Goal: Information Seeking & Learning: Learn about a topic

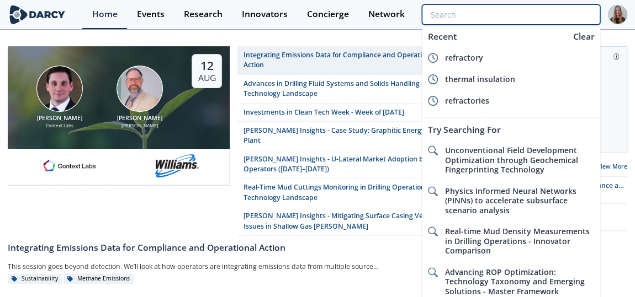
click at [533, 17] on input "search" at bounding box center [511, 14] width 178 height 20
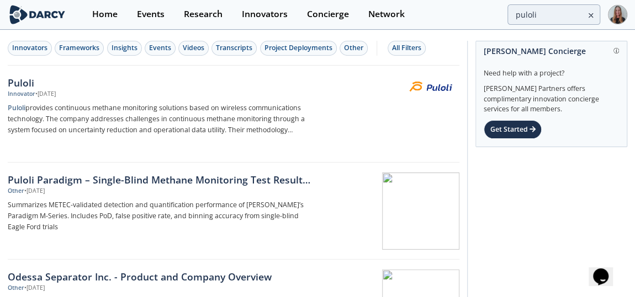
click at [526, 25] on div "Home Events Research Innovators Concierge Network puloli" at bounding box center [354, 14] width 545 height 29
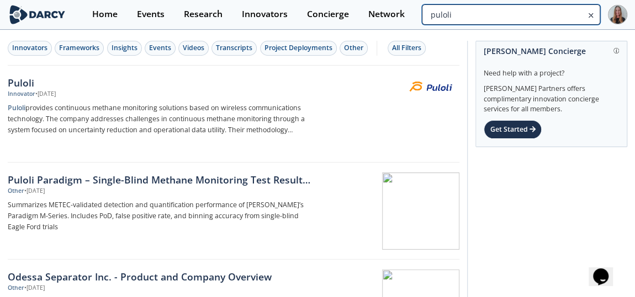
click at [529, 22] on input "puloli" at bounding box center [511, 14] width 178 height 20
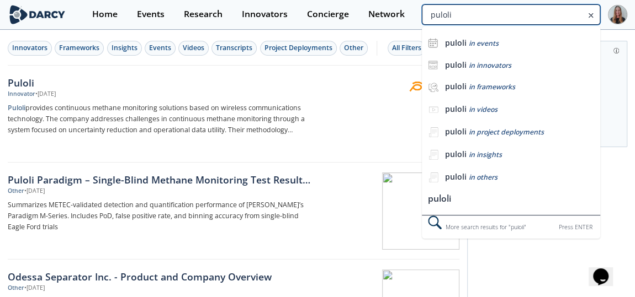
click at [529, 22] on input "puloli" at bounding box center [511, 14] width 178 height 20
type input "capwell"
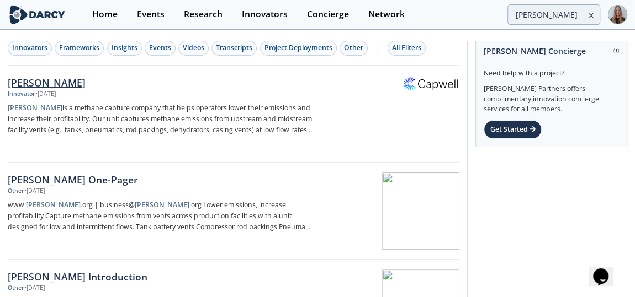
click at [87, 77] on div "Capwell" at bounding box center [160, 83] width 305 height 14
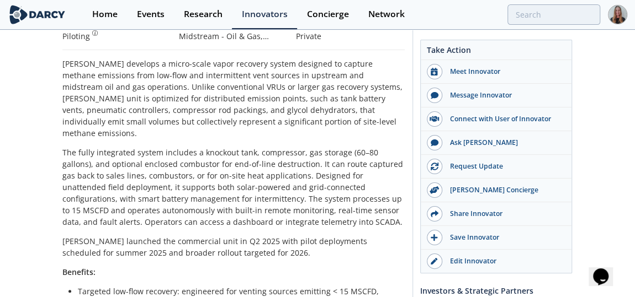
scroll to position [233, 0]
click at [185, 162] on p "The fully integrated system includes a knockout tank, compressor, gas storage (…" at bounding box center [233, 188] width 342 height 81
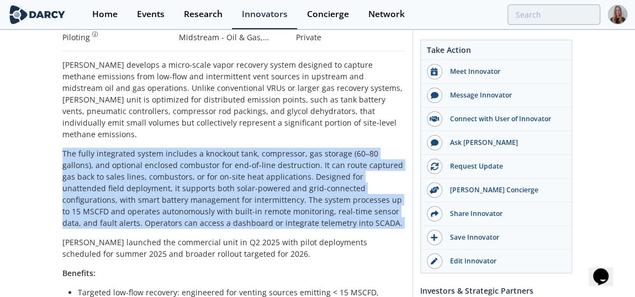
click at [185, 162] on p "The fully integrated system includes a knockout tank, compressor, gas storage (…" at bounding box center [233, 188] width 342 height 81
copy div "The fully integrated system includes a knockout tank, compressor, gas storage (…"
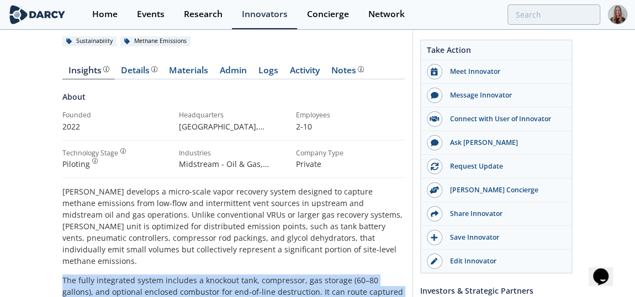
scroll to position [31, 0]
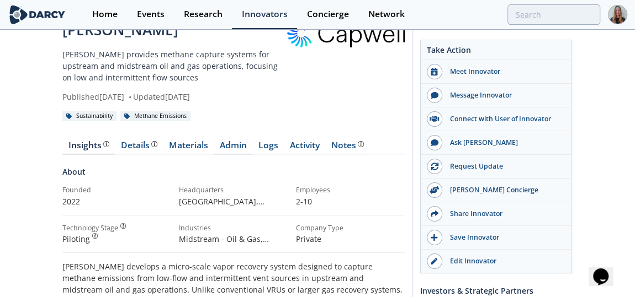
click at [236, 142] on link "Admin" at bounding box center [233, 147] width 39 height 13
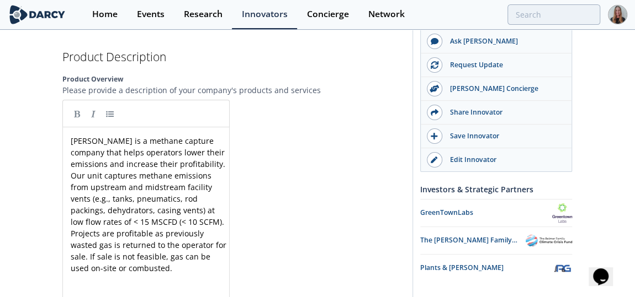
scroll to position [1432, 0]
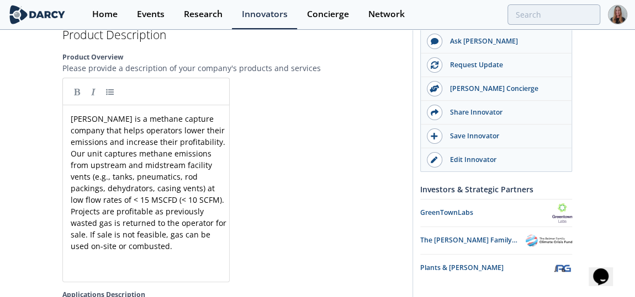
click at [194, 237] on div "Capwell is a methane capture company that helps operators lower their emissions…" at bounding box center [154, 202] width 172 height 182
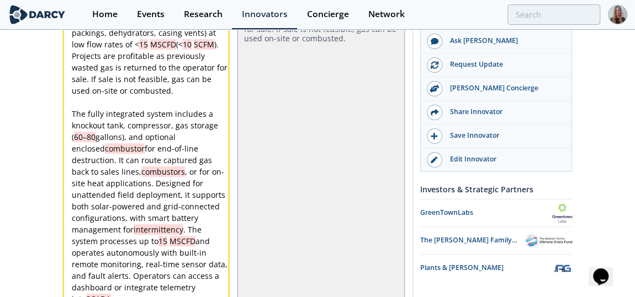
scroll to position [1604, 0]
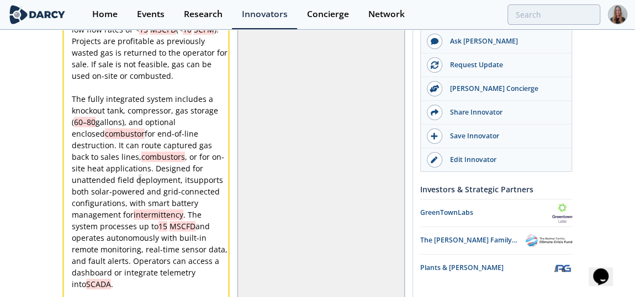
type textarea "t supports both solar-powered and grid-connected configurations, with sma"
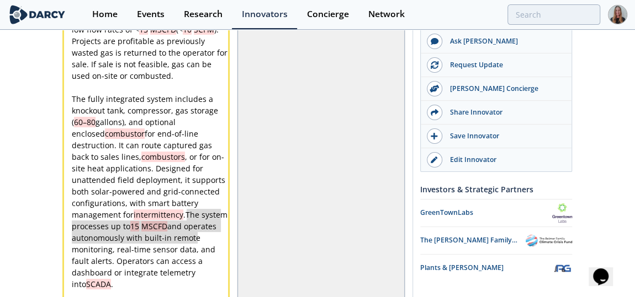
type textarea "The system processes up to 15 MSCFD"
drag, startPoint x: 187, startPoint y: 195, endPoint x: 195, endPoint y: 205, distance: 13.3
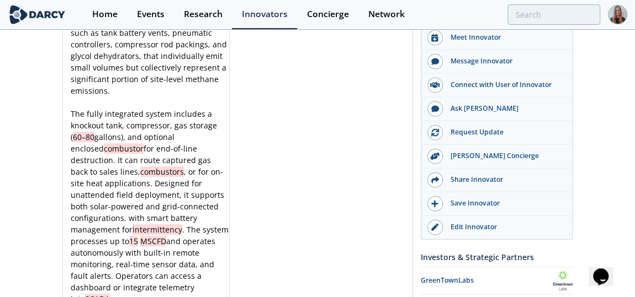
scroll to position [4, 0]
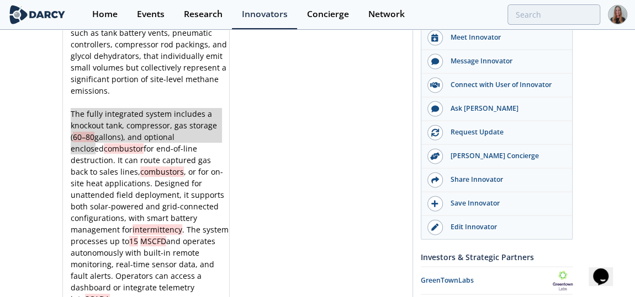
type textarea "The fully integrated system includes a knockout tank, compressor, gas storage (…"
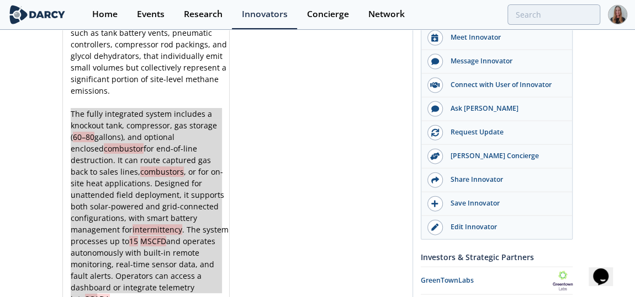
drag, startPoint x: 71, startPoint y: 92, endPoint x: 151, endPoint y: 283, distance: 207.7
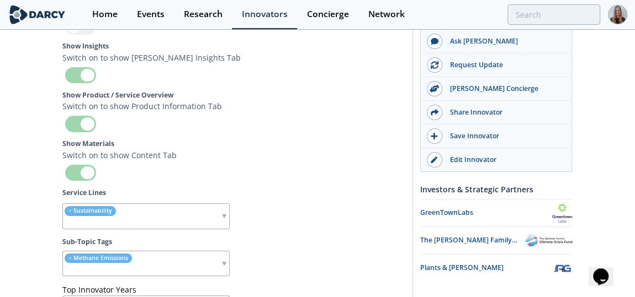
scroll to position [4344, 0]
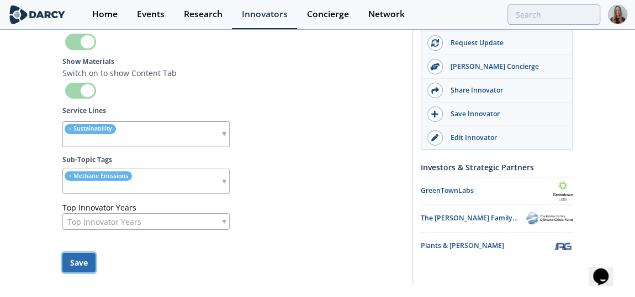
click at [83, 253] on button "Save" at bounding box center [78, 262] width 33 height 19
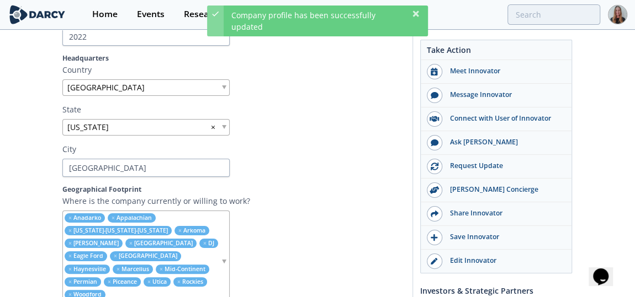
scroll to position [0, 0]
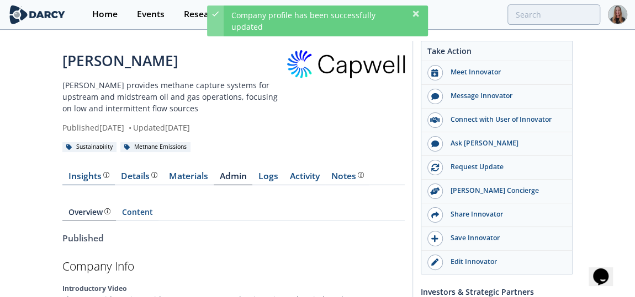
click at [86, 184] on link "Insights" at bounding box center [88, 178] width 52 height 13
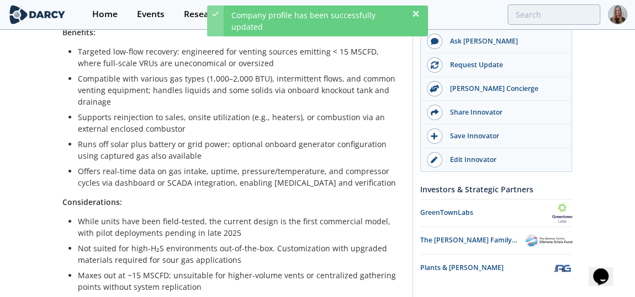
scroll to position [432, 0]
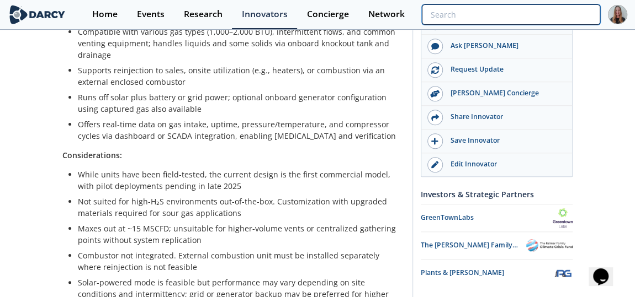
click at [551, 14] on input "search" at bounding box center [511, 14] width 178 height 20
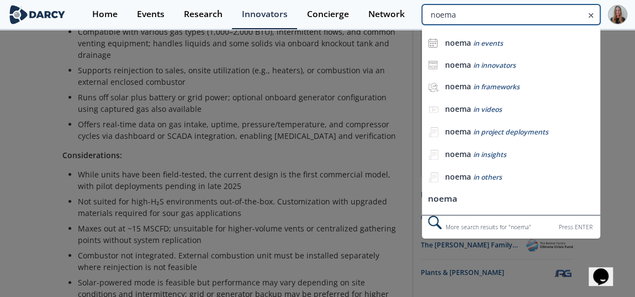
type input "noema"
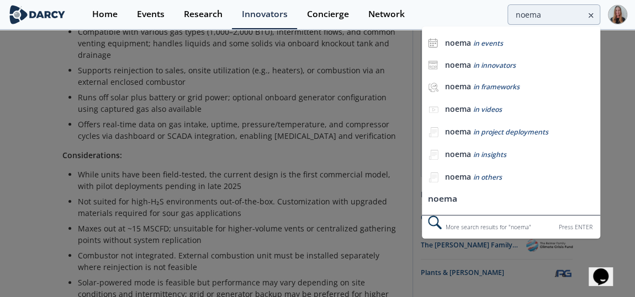
scroll to position [0, 0]
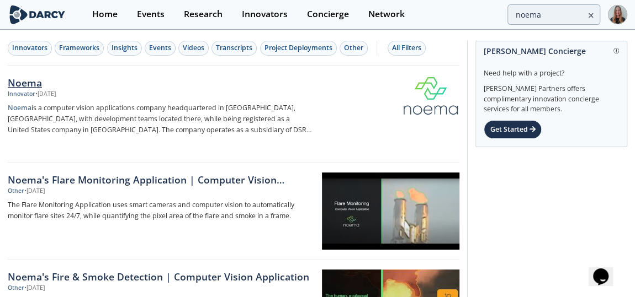
click at [95, 108] on p "Noema is a computer vision applications company headquartered in Porto, Portuga…" at bounding box center [160, 119] width 305 height 33
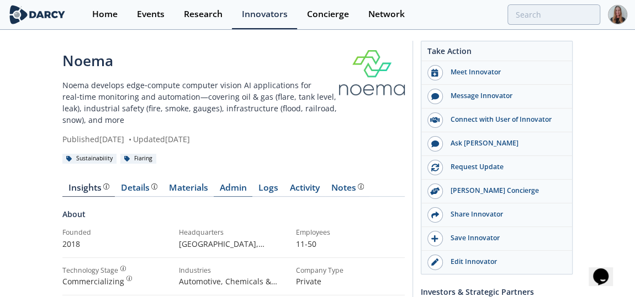
click at [225, 190] on link "Admin" at bounding box center [233, 190] width 39 height 13
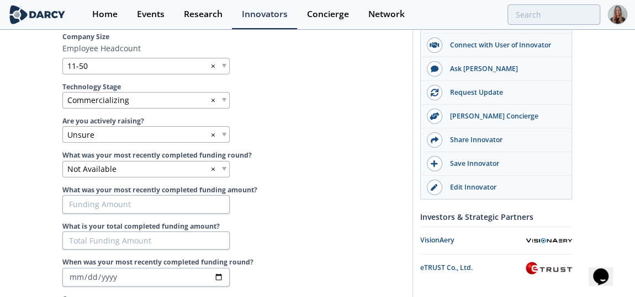
scroll to position [615, 0]
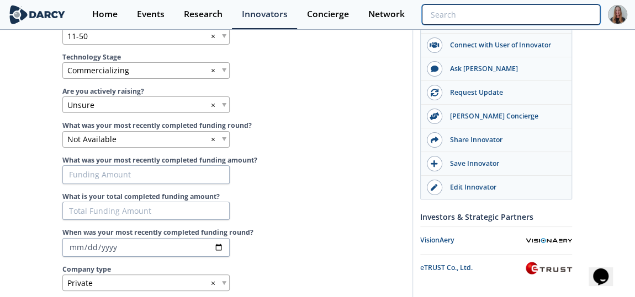
click at [536, 14] on input "search" at bounding box center [511, 14] width 178 height 20
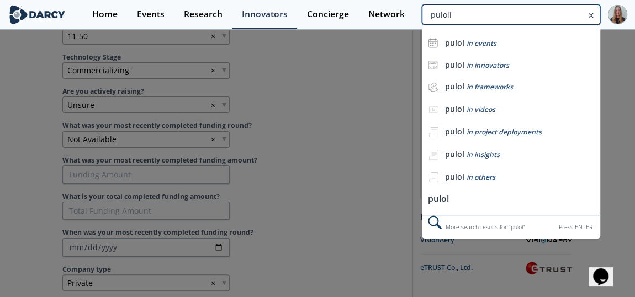
type input "puloli"
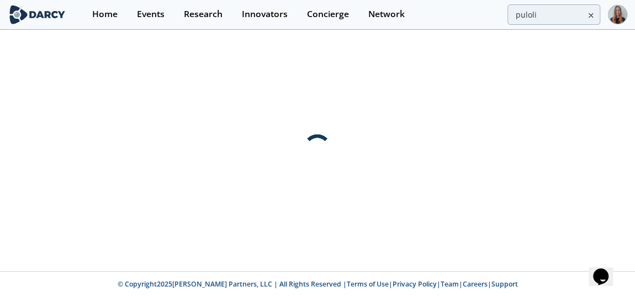
scroll to position [0, 0]
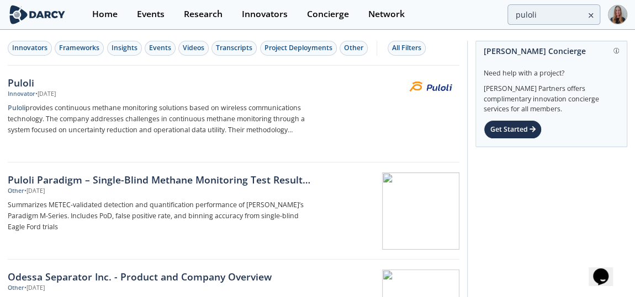
click at [44, 90] on div "• Jul 28, 2025" at bounding box center [45, 94] width 20 height 9
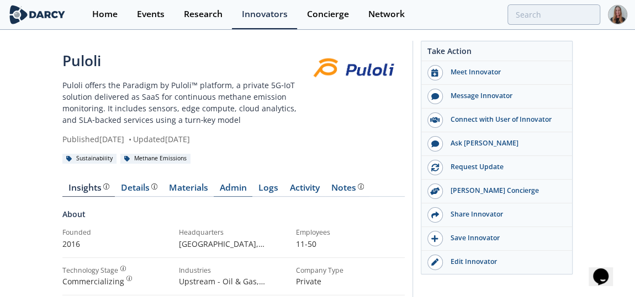
click at [244, 184] on link "Admin" at bounding box center [233, 190] width 39 height 13
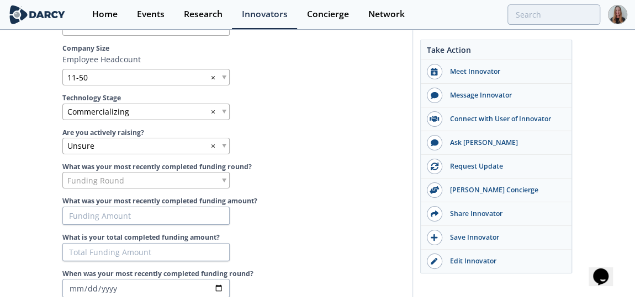
scroll to position [622, 0]
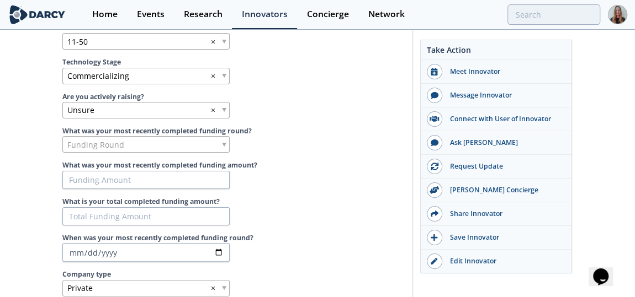
click at [103, 73] on span "Commercializing" at bounding box center [98, 76] width 62 height 12
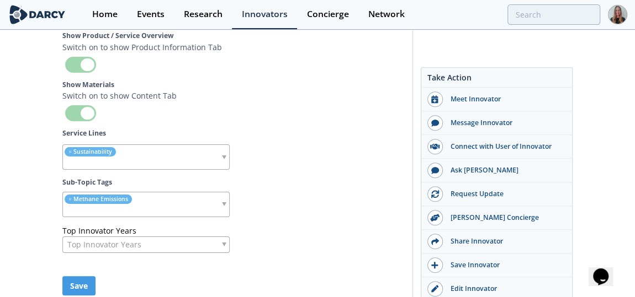
scroll to position [4734, 0]
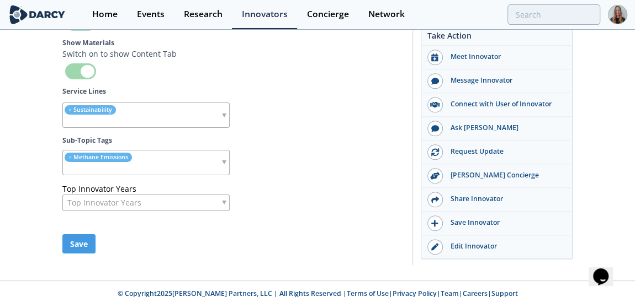
click at [101, 237] on div "Save" at bounding box center [233, 244] width 342 height 19
click at [83, 235] on button "Save" at bounding box center [78, 244] width 33 height 19
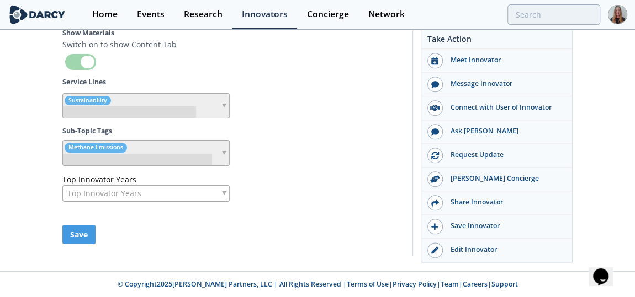
scroll to position [4732, 0]
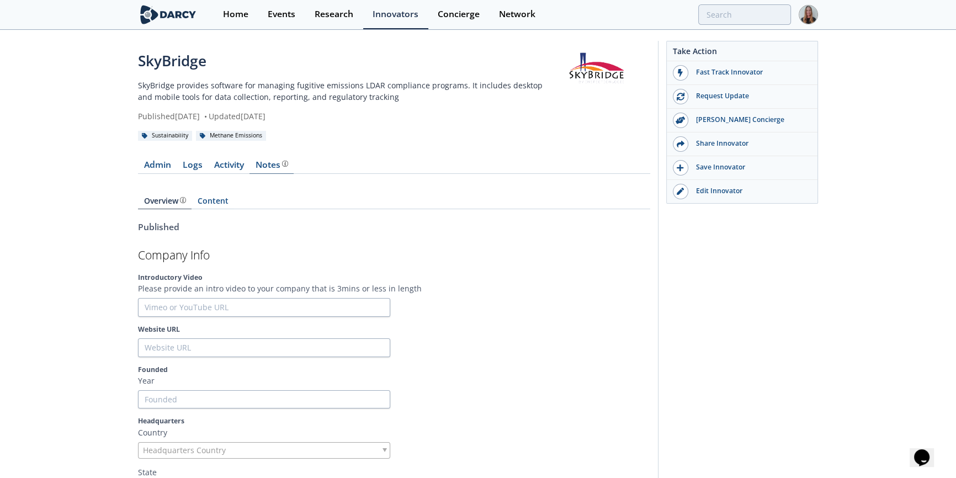
click at [289, 166] on link "Notes Internal Notes are shared with users from Darcy Partners only" at bounding box center [271, 167] width 44 height 13
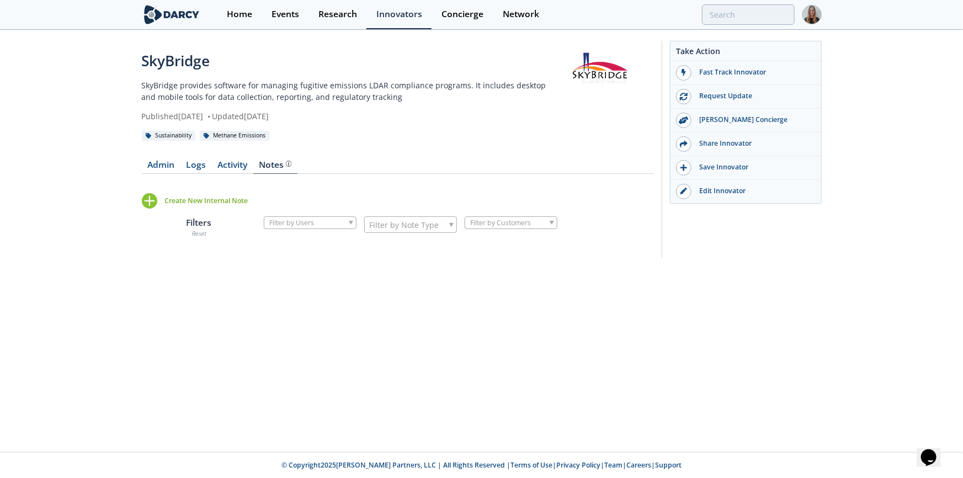
click at [231, 198] on div "Create New Internal Note" at bounding box center [206, 201] width 83 height 10
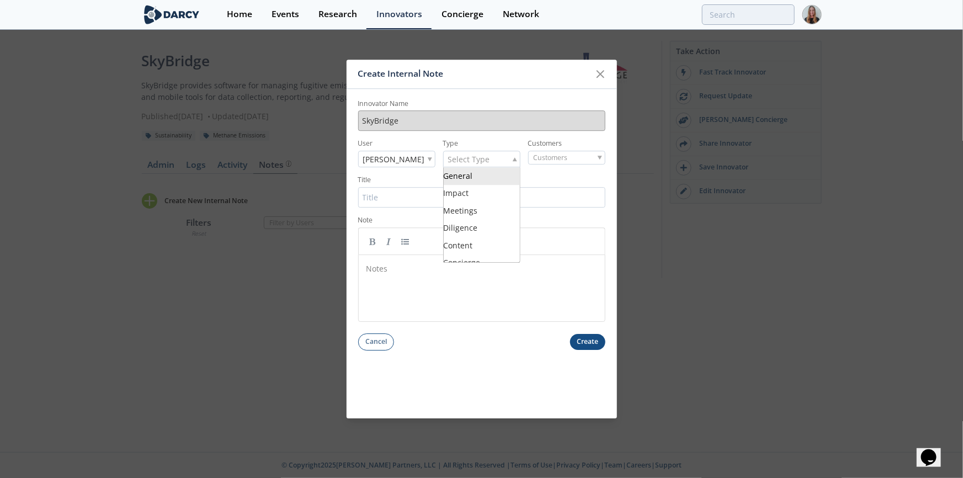
drag, startPoint x: 473, startPoint y: 155, endPoint x: 470, endPoint y: 179, distance: 24.6
click at [473, 162] on span "Select Type" at bounding box center [469, 159] width 42 height 15
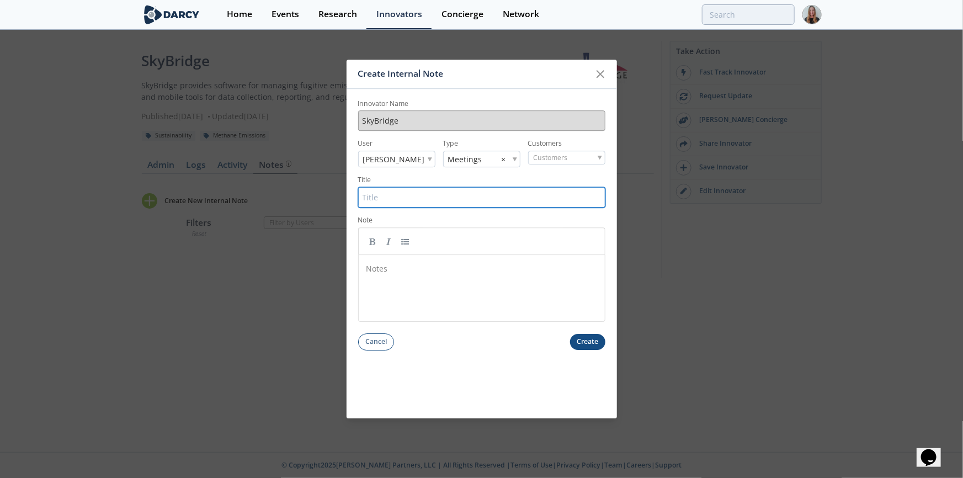
click at [476, 204] on input "Title" at bounding box center [481, 197] width 247 height 20
type input "8/12/2025 - Intro Call"
click at [434, 297] on div "Notes ​" at bounding box center [490, 296] width 252 height 72
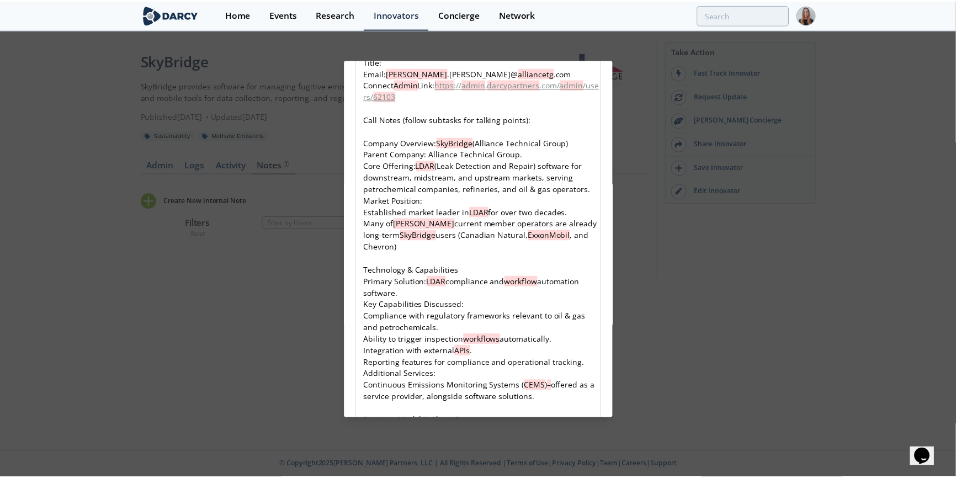
scroll to position [551, 0]
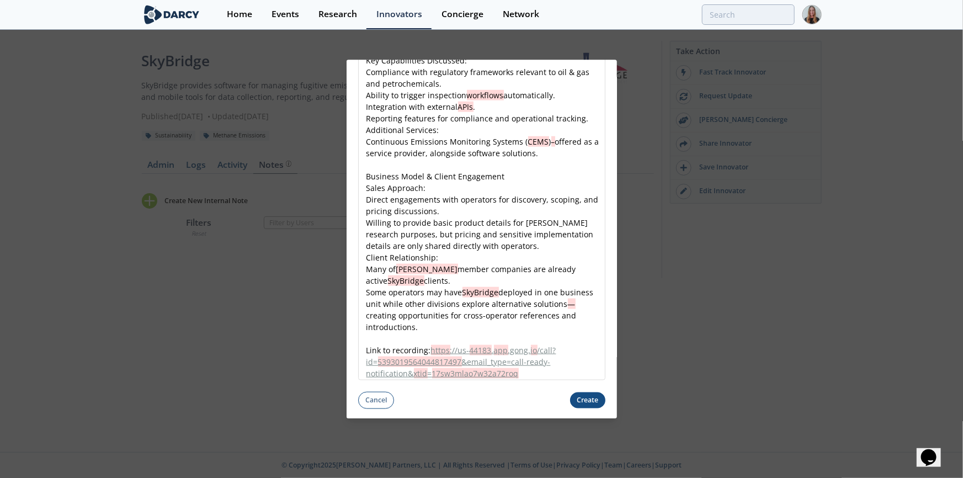
click at [595, 297] on button "Create" at bounding box center [587, 400] width 35 height 16
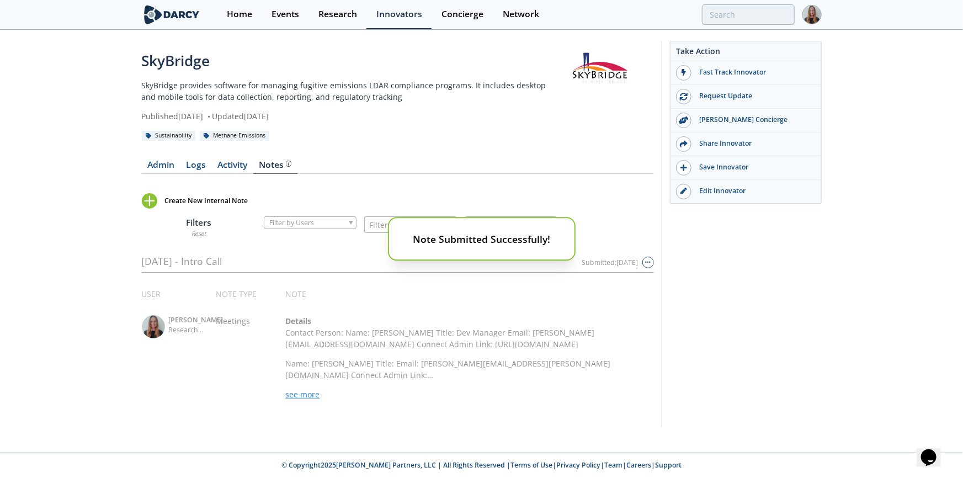
click at [317, 297] on div "Note Submitted Successfully!" at bounding box center [481, 239] width 963 height 478
click at [309, 297] on div "Note Submitted Successfully!" at bounding box center [481, 239] width 963 height 478
click at [308, 297] on div "Note Submitted Successfully!" at bounding box center [481, 239] width 963 height 478
click at [294, 297] on div "Note Submitted Successfully!" at bounding box center [481, 239] width 963 height 478
click at [641, 67] on div "Note Submitted Successfully!" at bounding box center [481, 239] width 963 height 478
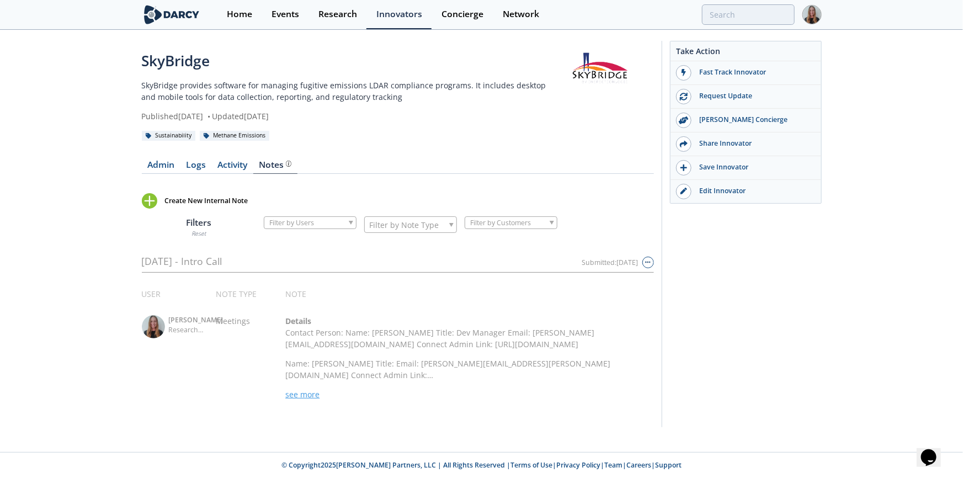
click at [300, 297] on span "see more" at bounding box center [302, 394] width 34 height 10
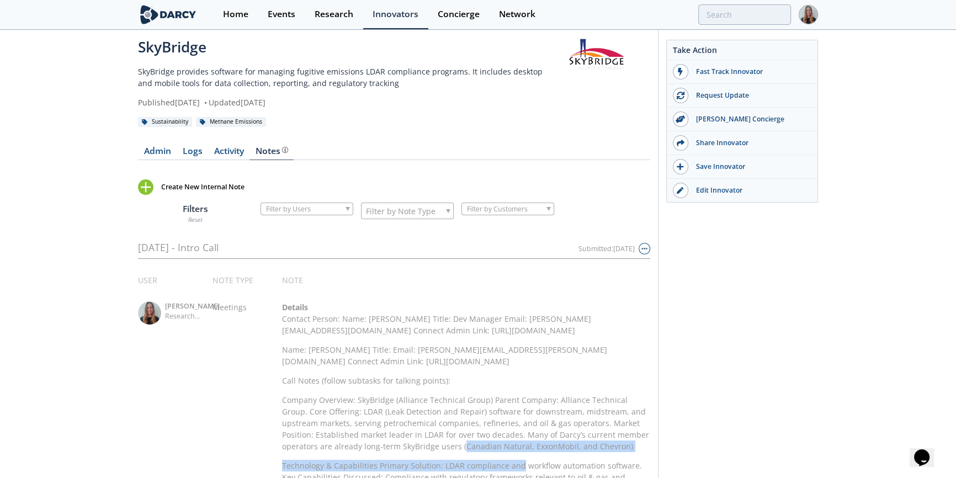
scroll to position [18, 0]
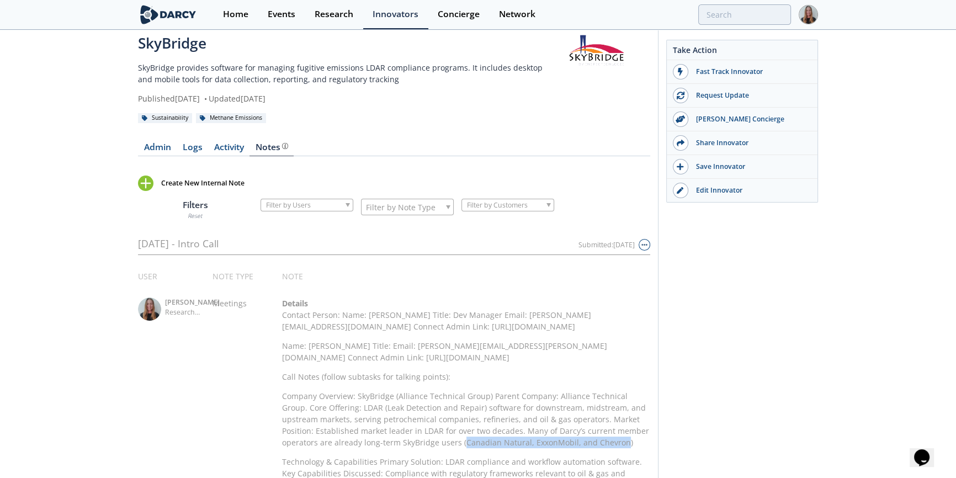
drag, startPoint x: 423, startPoint y: 469, endPoint x: 582, endPoint y: 455, distance: 160.1
click at [582, 297] on p "Company Overview: SkyBridge (Alliance Technical Group) Parent Company: Alliance…" at bounding box center [466, 419] width 368 height 58
copy p "Canadian Natural, ExxonMobil, and Chevron"
click at [196, 176] on div "Create New Internal Note" at bounding box center [199, 182] width 123 height 15
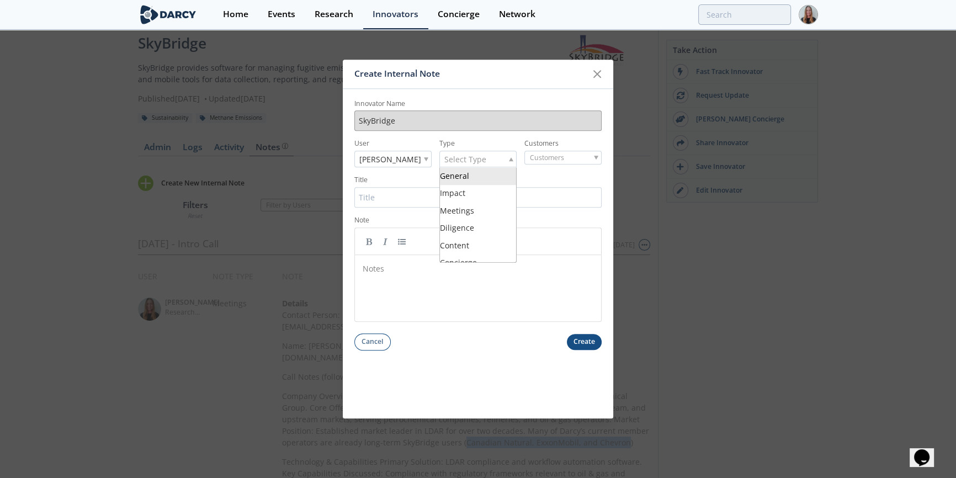
click at [493, 156] on div "Select Type" at bounding box center [477, 159] width 77 height 17
click at [557, 158] on input "search" at bounding box center [558, 158] width 67 height 12
type input "c"
click at [594, 68] on icon at bounding box center [596, 73] width 13 height 13
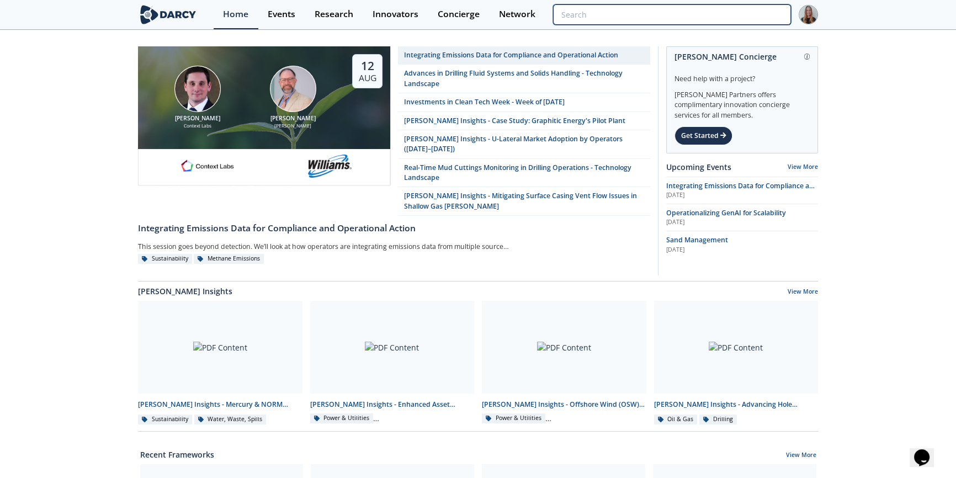
click at [731, 19] on input "search" at bounding box center [672, 14] width 238 height 20
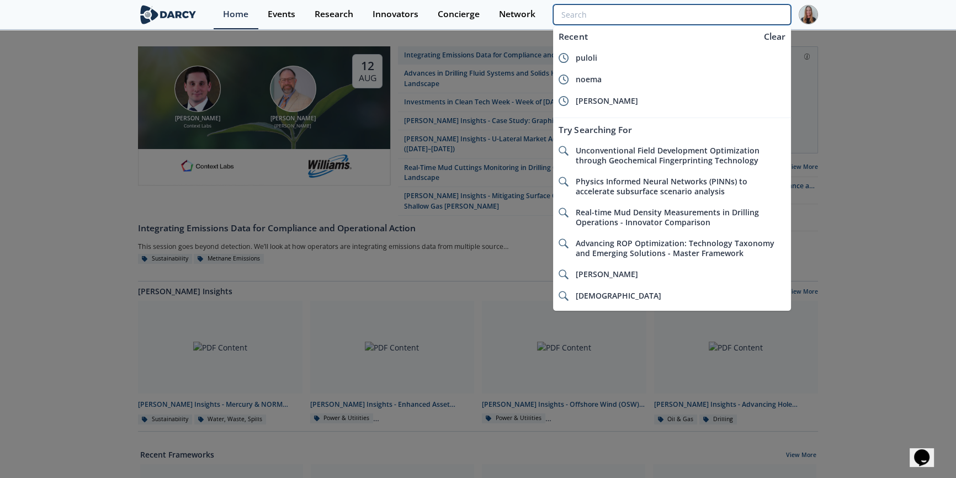
paste input "Exosense"
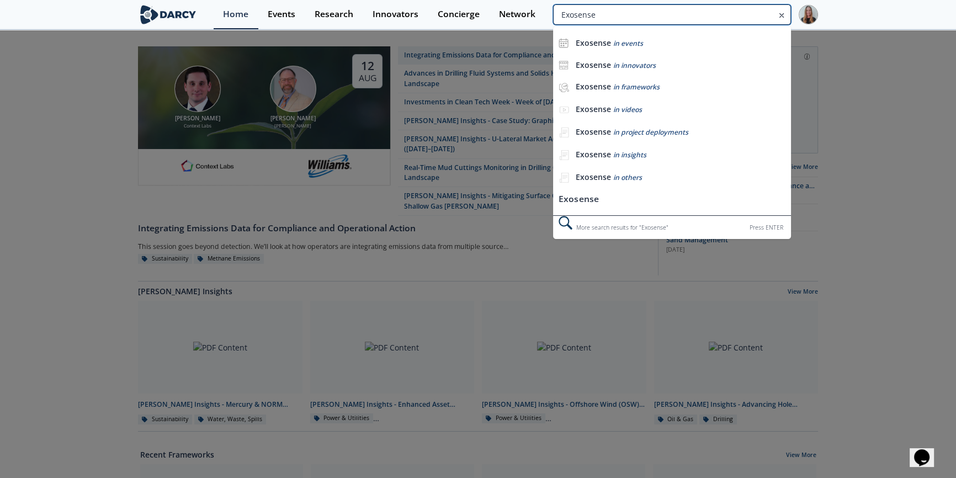
type input "Exosense"
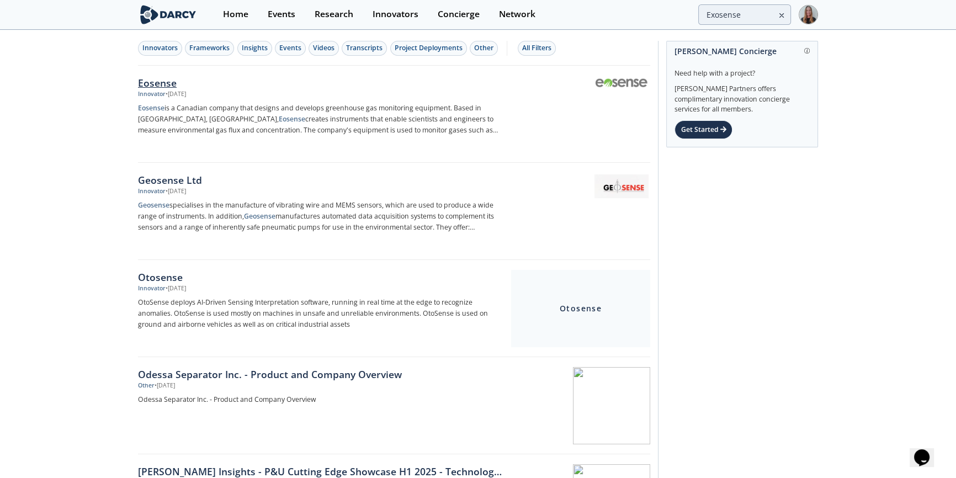
click at [246, 89] on div "Eosense" at bounding box center [320, 83] width 365 height 14
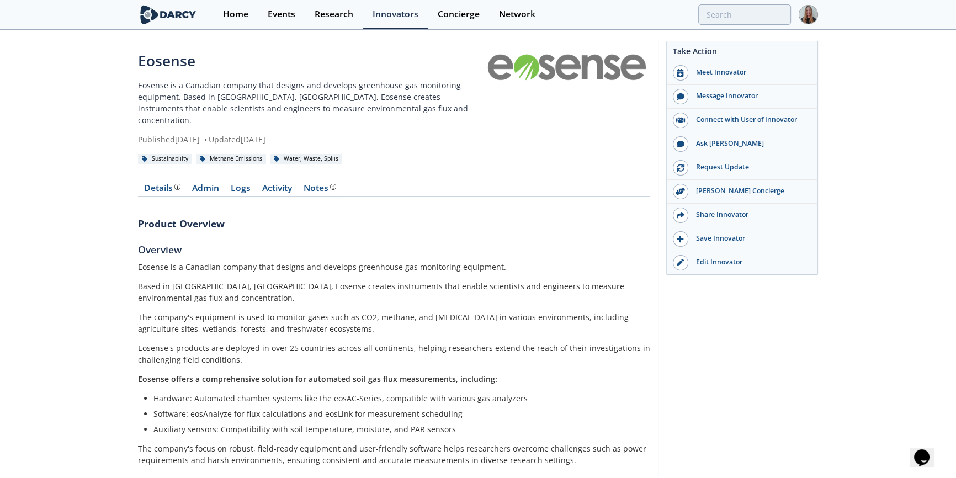
click at [246, 89] on p "Eosense is a Canadian company that designs and develops greenhouse gas monitori…" at bounding box center [311, 102] width 347 height 46
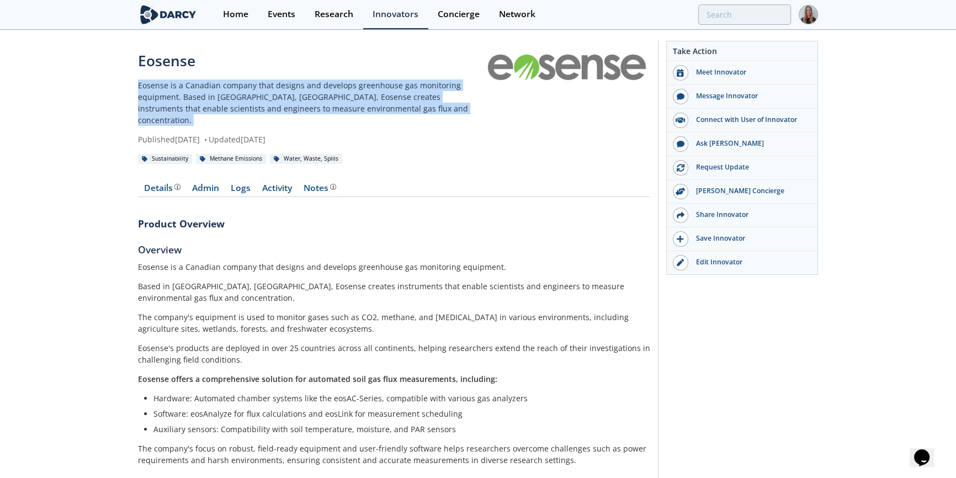
click at [246, 89] on p "Eosense is a Canadian company that designs and develops greenhouse gas monitori…" at bounding box center [311, 102] width 347 height 46
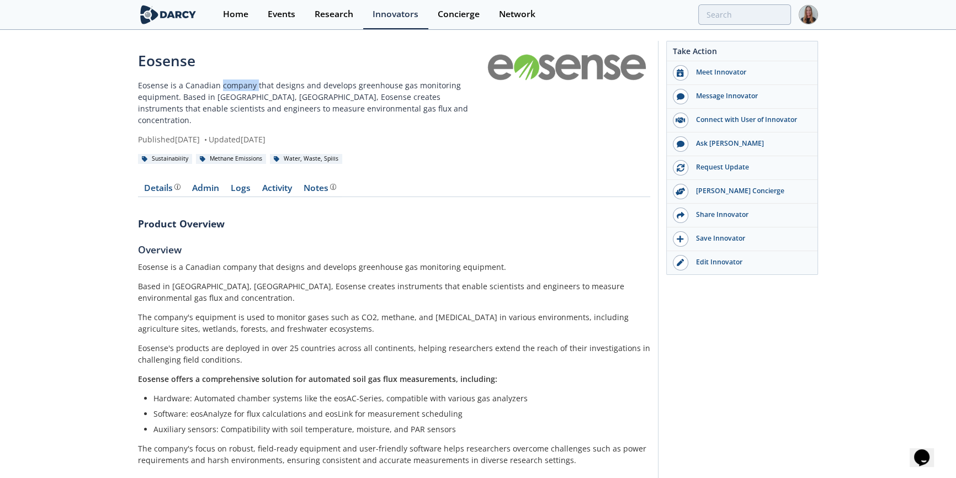
click at [246, 89] on p "Eosense is a Canadian company that designs and develops greenhouse gas monitori…" at bounding box center [311, 102] width 347 height 46
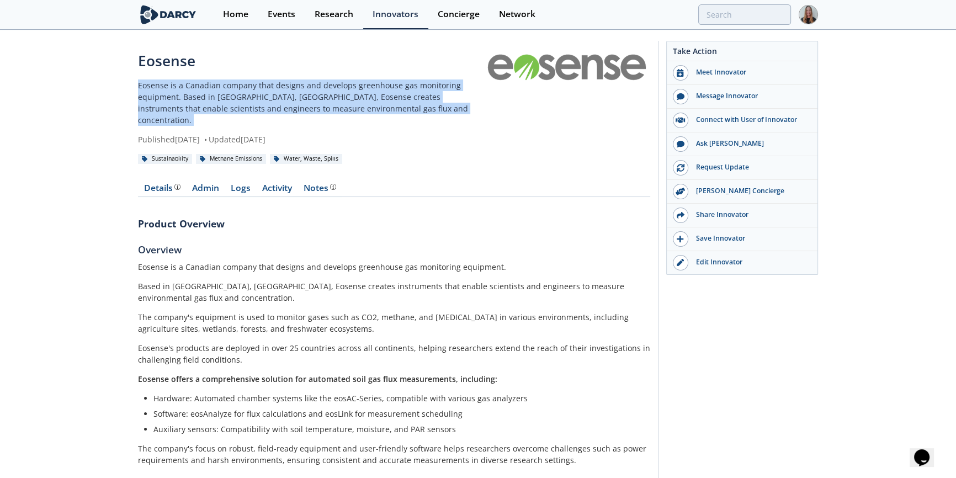
click at [246, 89] on p "Eosense is a Canadian company that designs and develops greenhouse gas monitori…" at bounding box center [311, 102] width 347 height 46
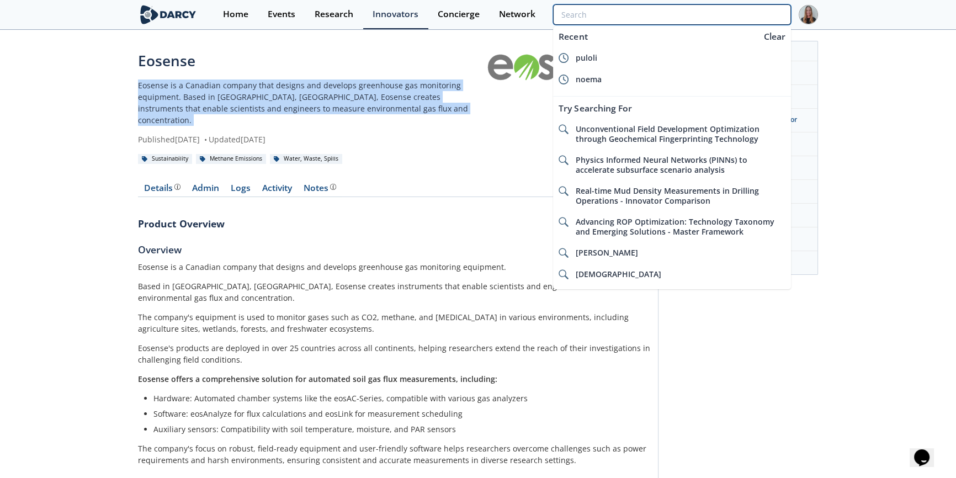
click at [728, 15] on input "search" at bounding box center [672, 14] width 238 height 20
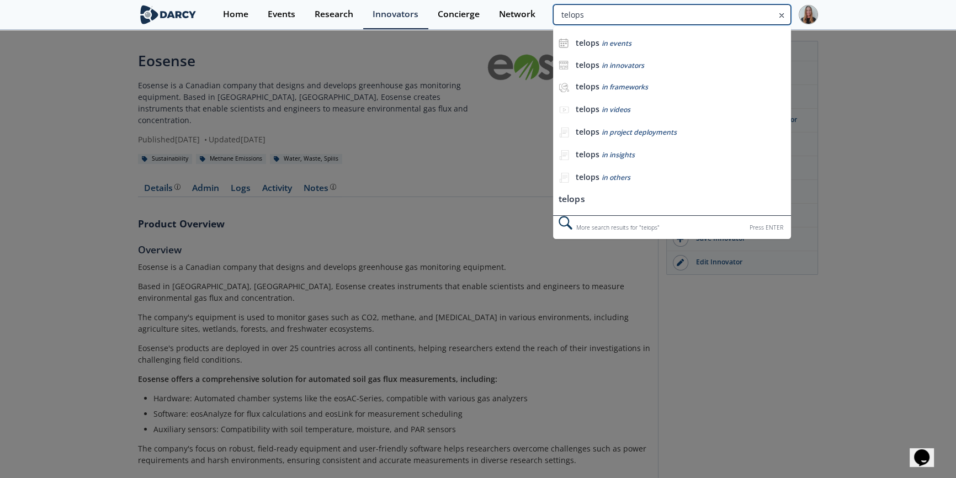
type input "telops"
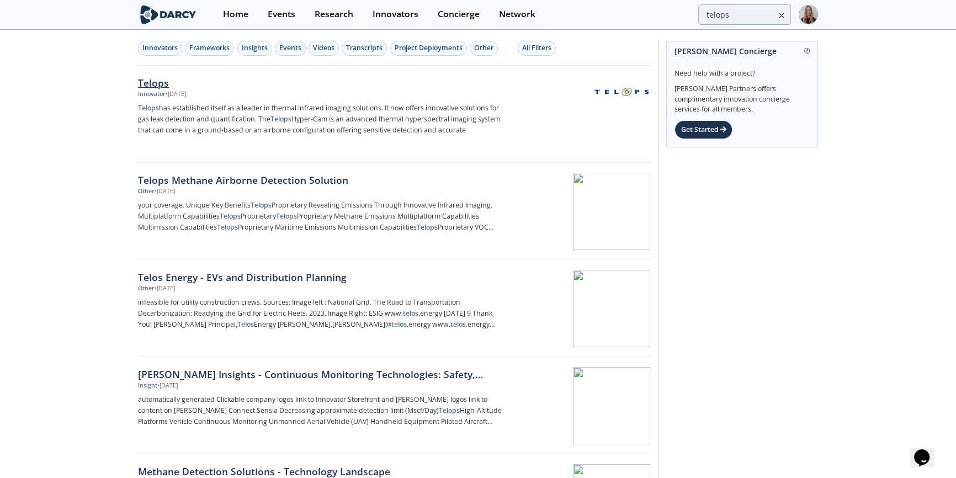
click at [270, 82] on div "Telops" at bounding box center [320, 83] width 365 height 14
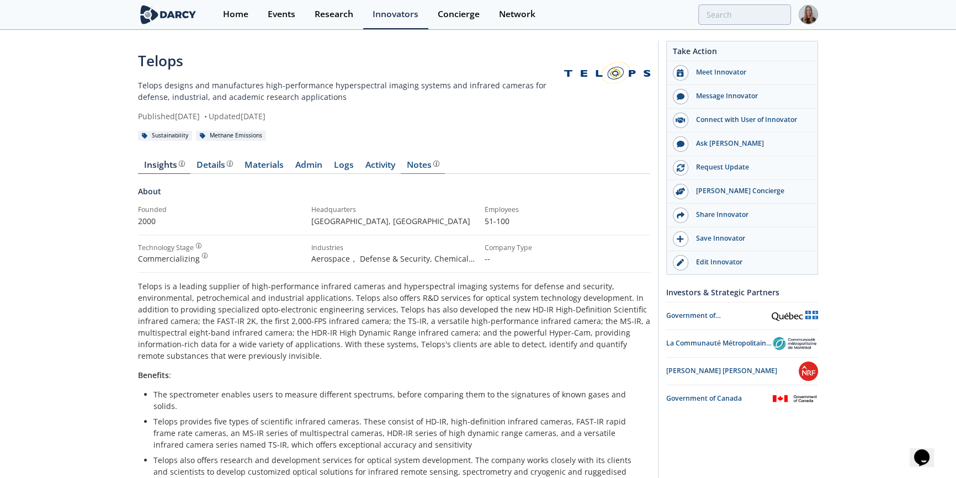
click at [421, 168] on div "Notes" at bounding box center [423, 165] width 33 height 9
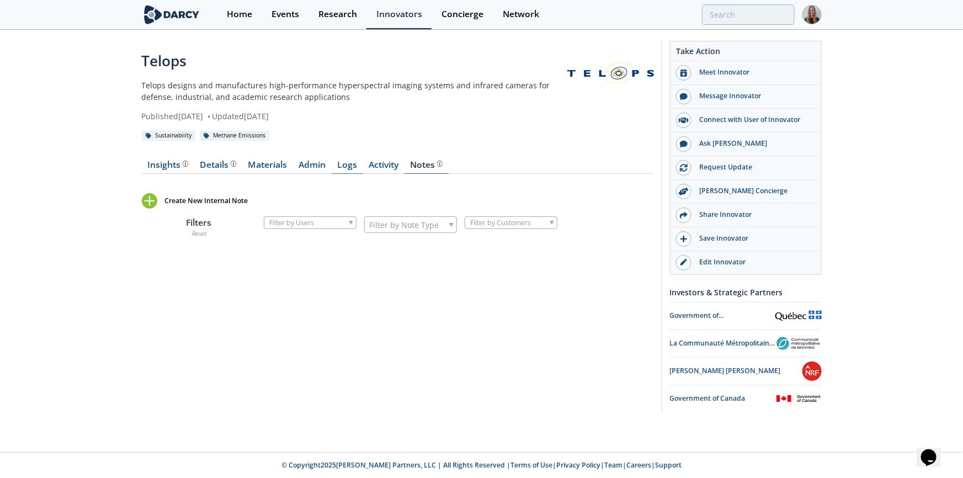
click at [347, 161] on link "Logs" at bounding box center [347, 167] width 31 height 13
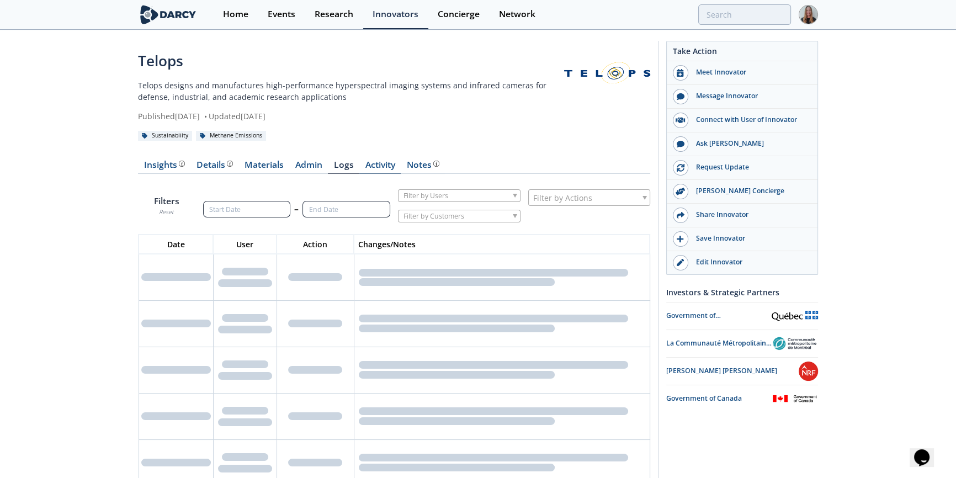
click at [384, 163] on link "Activity" at bounding box center [379, 167] width 41 height 13
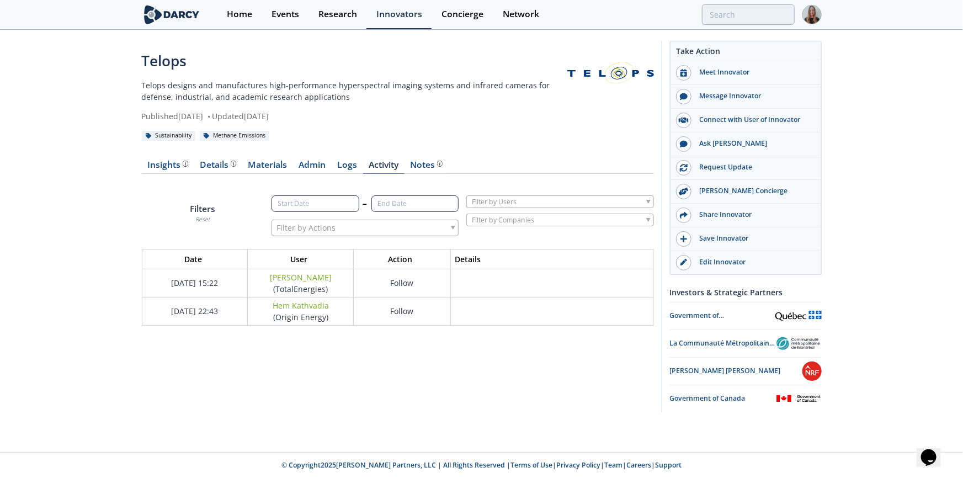
scroll to position [73, 528]
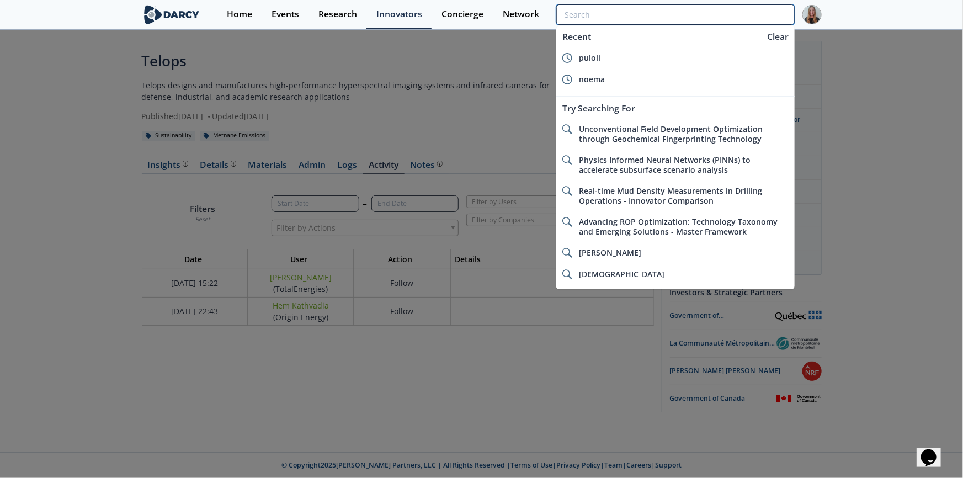
click at [717, 20] on input "search" at bounding box center [675, 14] width 238 height 20
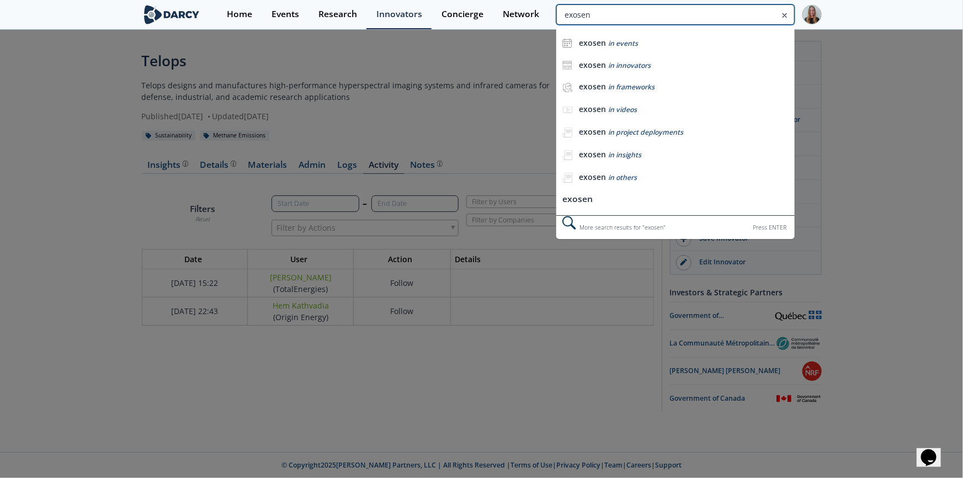
type input "exosen"
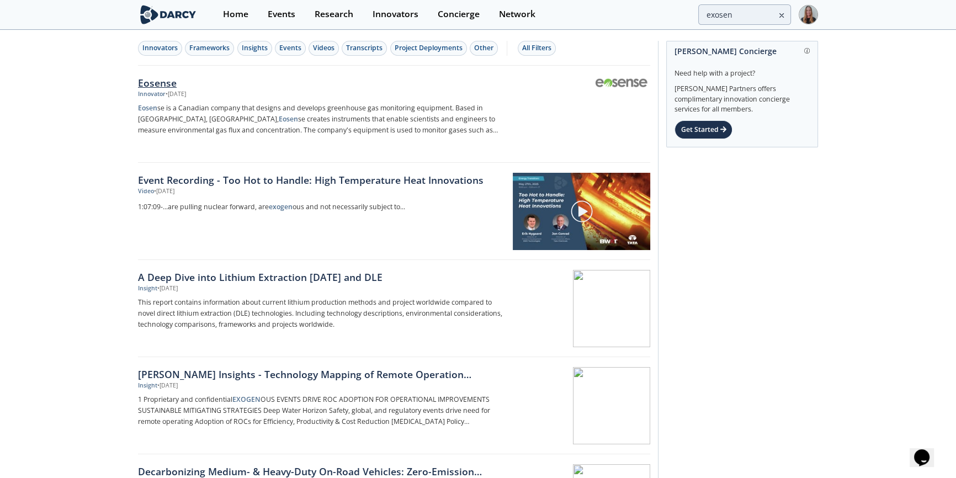
click at [157, 103] on p "Eosen se is a Canadian company that designs and develops greenhouse gas monitor…" at bounding box center [320, 119] width 365 height 33
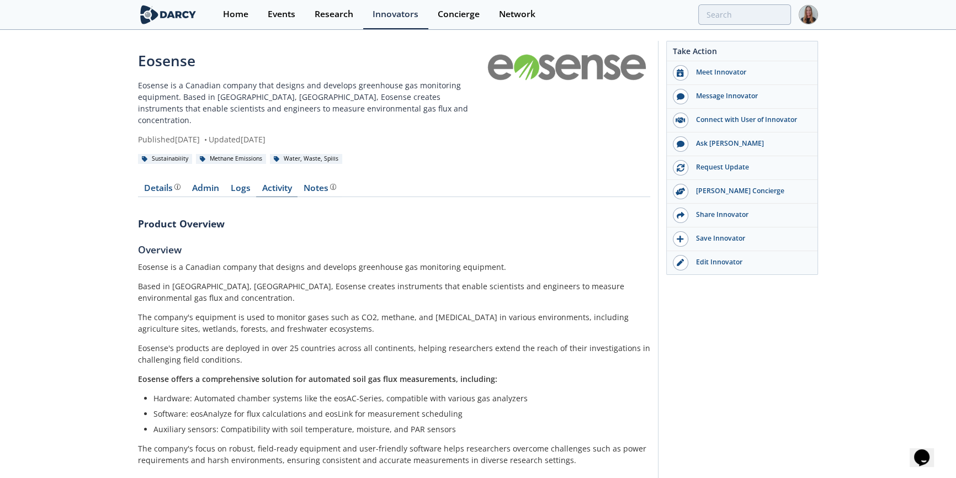
click at [271, 184] on link "Activity" at bounding box center [276, 190] width 41 height 13
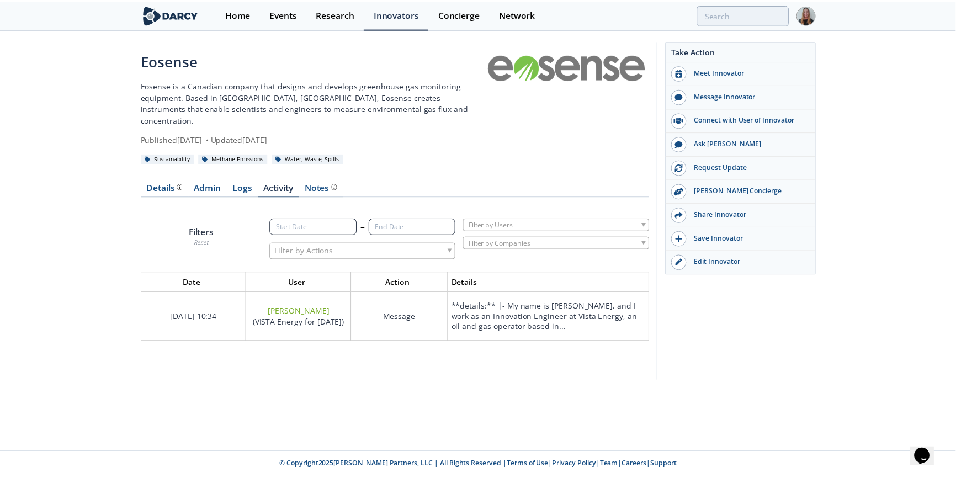
scroll to position [66, 528]
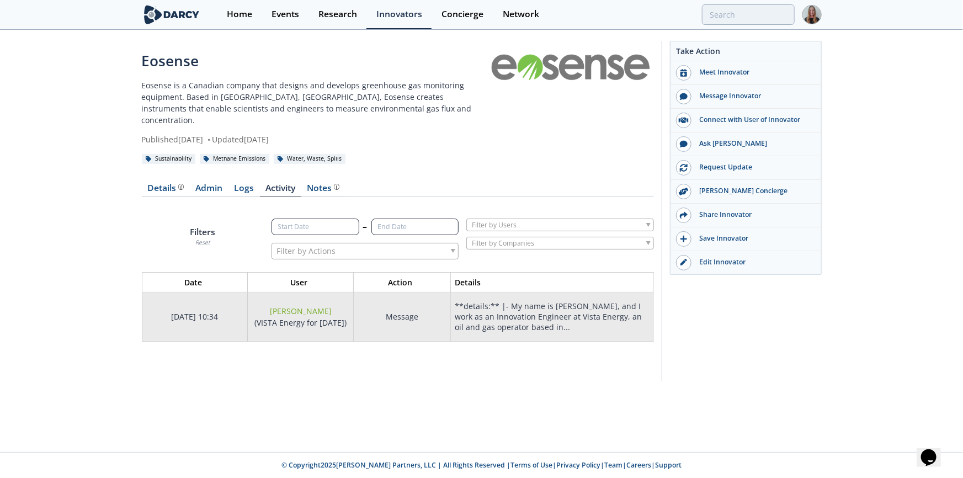
click at [508, 303] on div "**details:** |- My name is Manuel Barros, and I work as an Innovation Engineer …" at bounding box center [548, 316] width 187 height 31
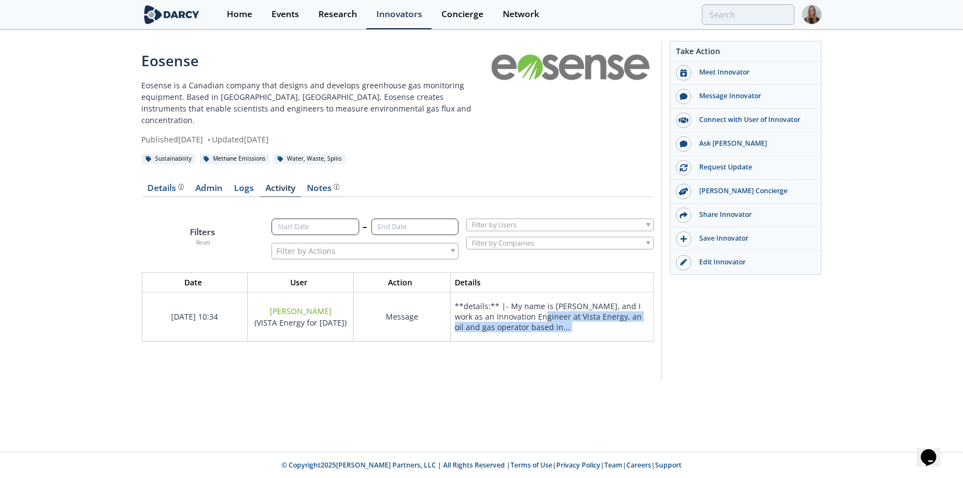
drag, startPoint x: 525, startPoint y: 303, endPoint x: 562, endPoint y: 358, distance: 66.0
click at [562, 358] on div "Filters Reset – Filter by Actions Date User Action Details 08/04/2025 10:34 Man…" at bounding box center [398, 289] width 512 height 168
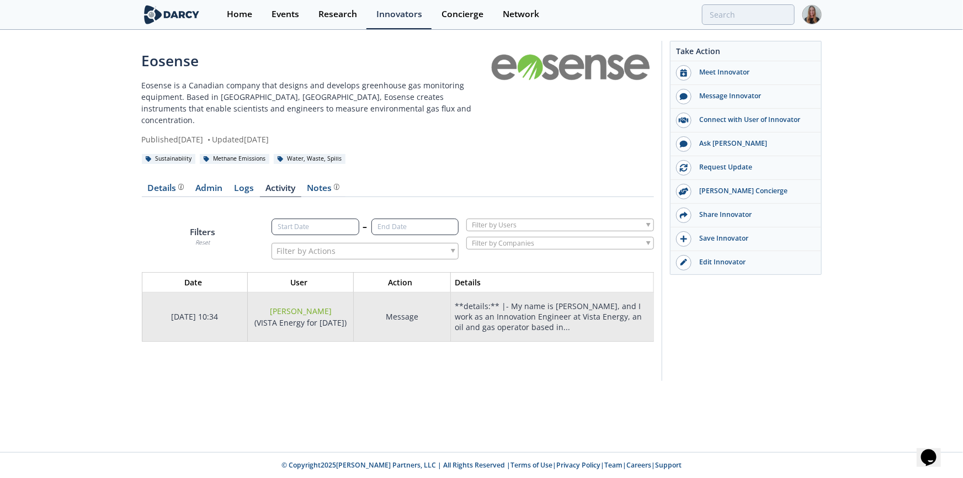
click at [500, 301] on div "**details:** |- My name is Manuel Barros, and I work as an Innovation Engineer …" at bounding box center [548, 316] width 187 height 31
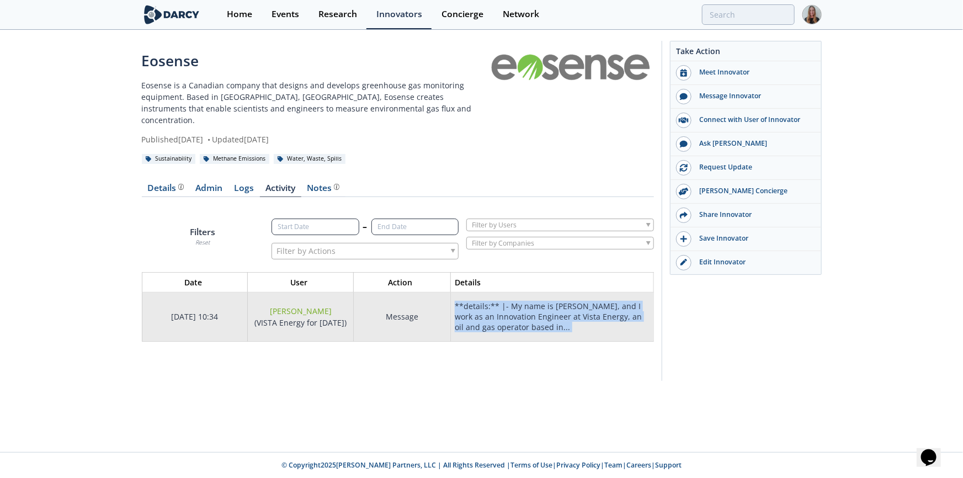
click at [500, 301] on div "**details:** |- My name is Manuel Barros, and I work as an Innovation Engineer …" at bounding box center [548, 316] width 187 height 31
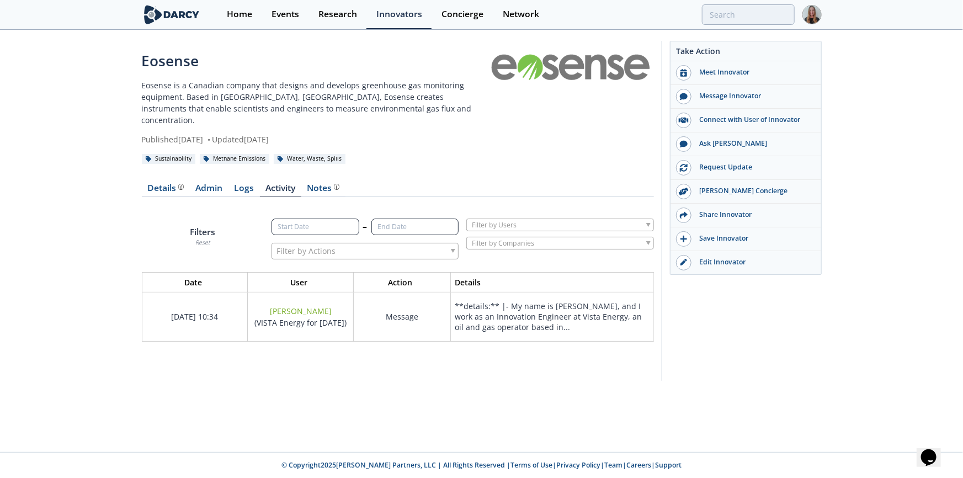
click at [496, 272] on th "Details" at bounding box center [551, 282] width 203 height 20
click at [485, 272] on th "Details" at bounding box center [551, 282] width 203 height 20
click at [731, 17] on input "search" at bounding box center [675, 14] width 238 height 20
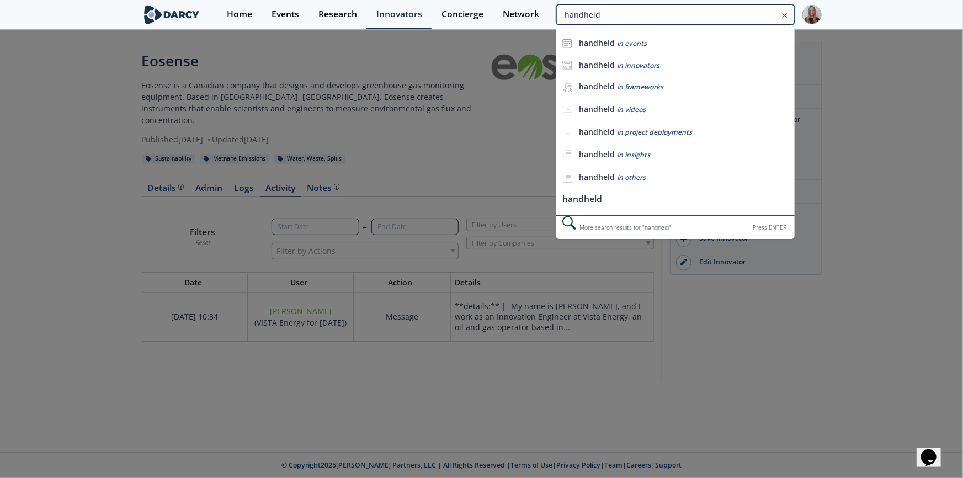
type input "handheld"
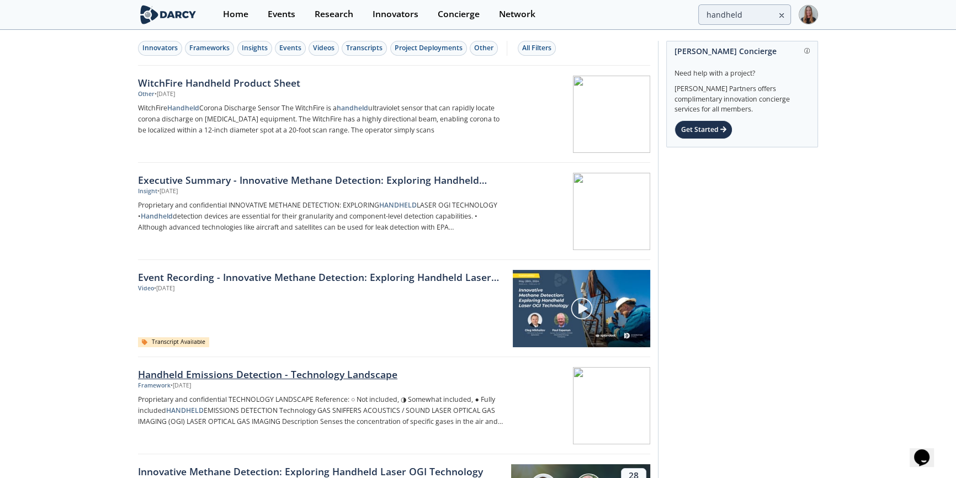
click at [238, 386] on div "Framework • Jun 1, 2024" at bounding box center [320, 385] width 365 height 9
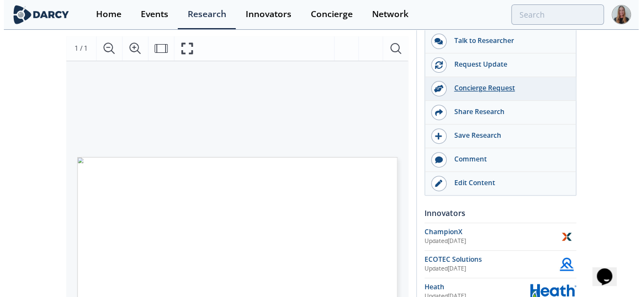
scroll to position [161, 0]
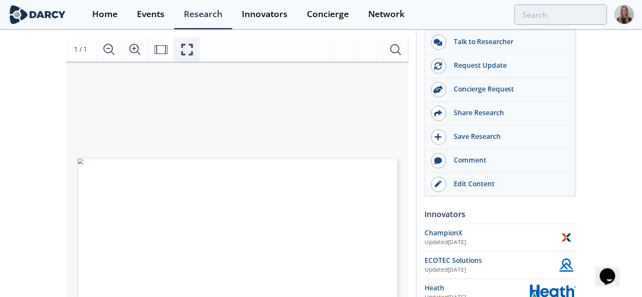
click at [191, 49] on icon "Fullscreen" at bounding box center [186, 49] width 13 height 13
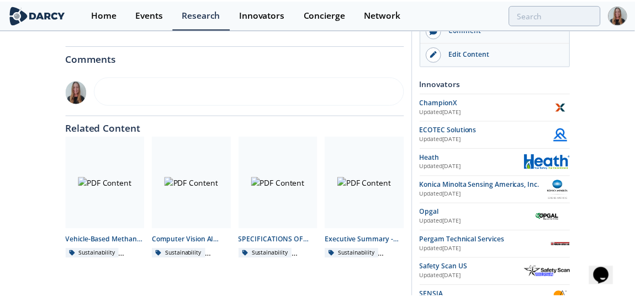
scroll to position [0, 0]
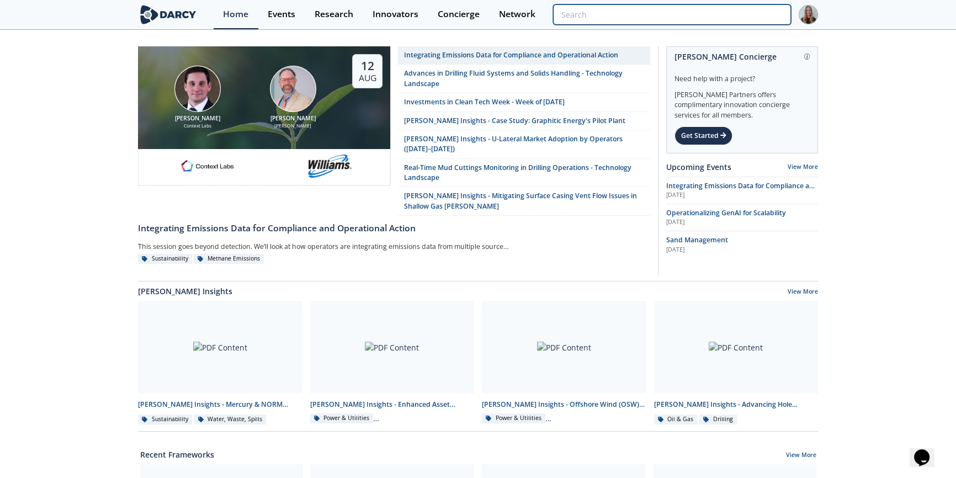
click at [712, 9] on input "search" at bounding box center [672, 14] width 238 height 20
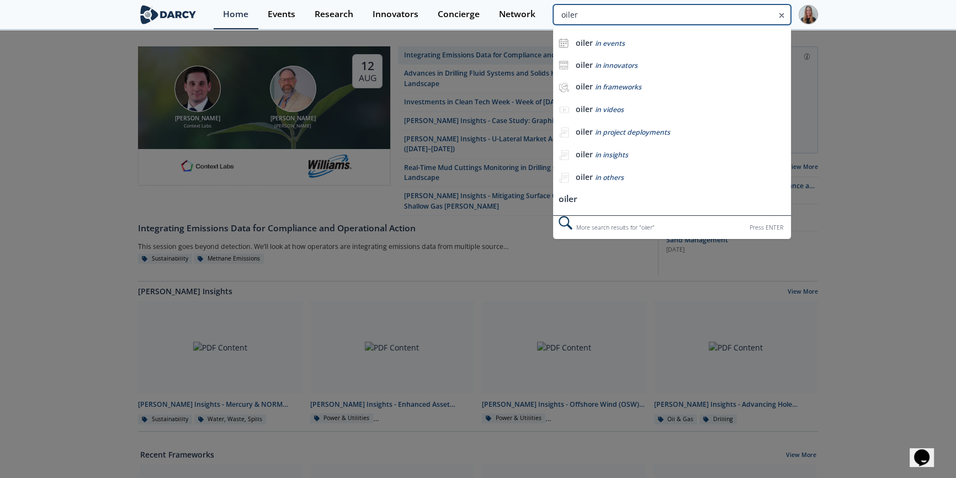
type input "oiler"
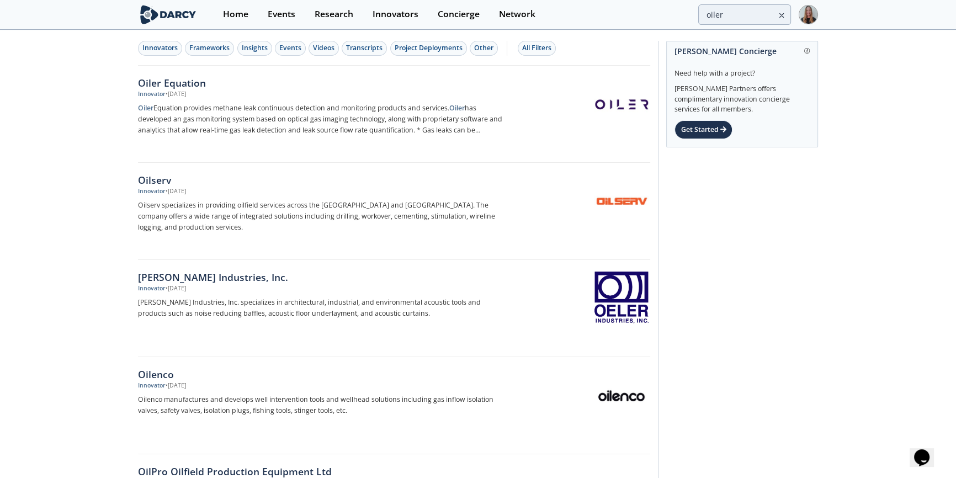
click at [177, 87] on div "Oiler Equation" at bounding box center [320, 83] width 365 height 14
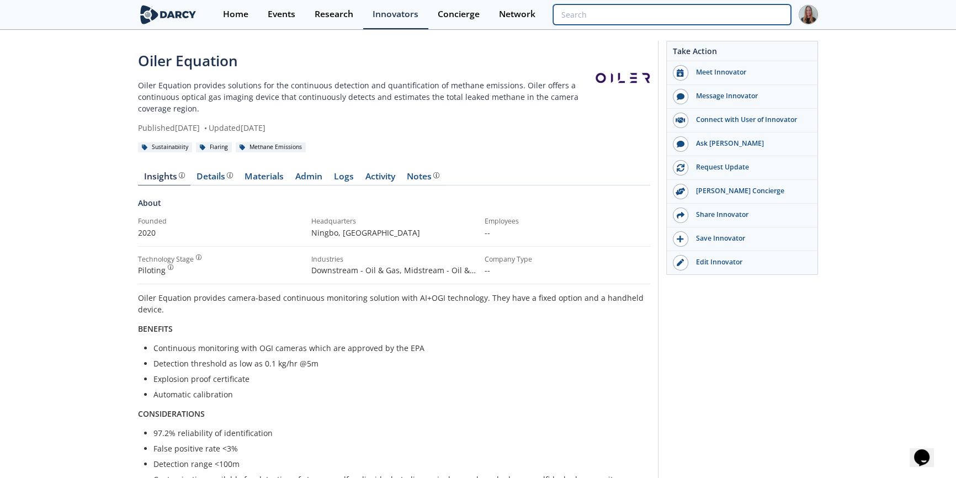
click at [732, 9] on input "search" at bounding box center [672, 14] width 238 height 20
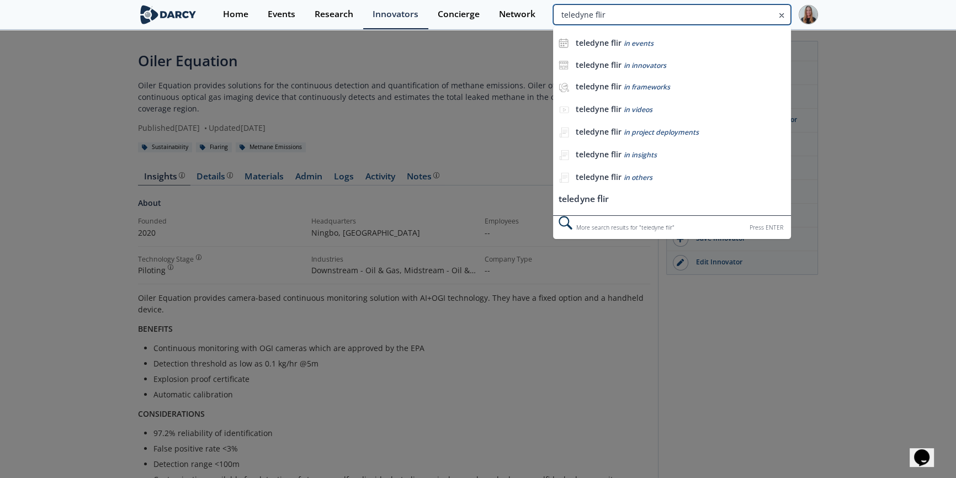
type input "teledyne flir"
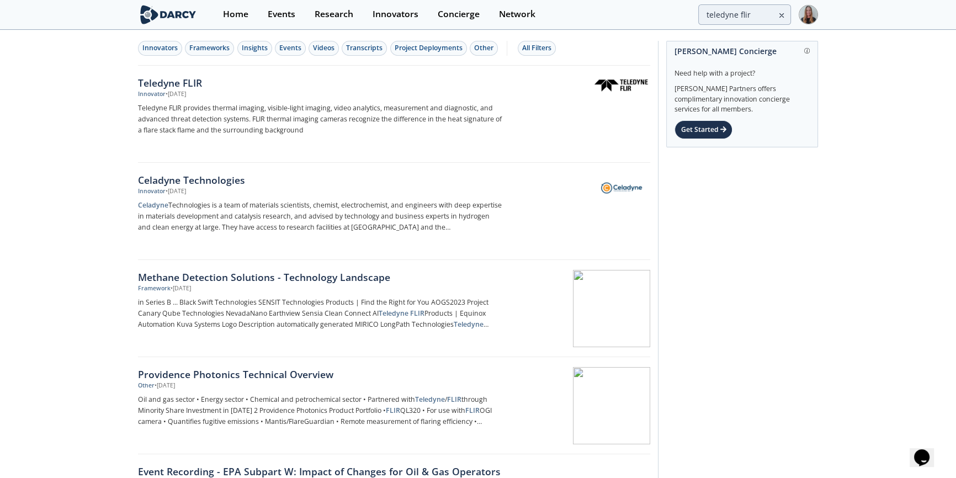
click at [152, 86] on div "Teledyne FLIR" at bounding box center [320, 83] width 365 height 14
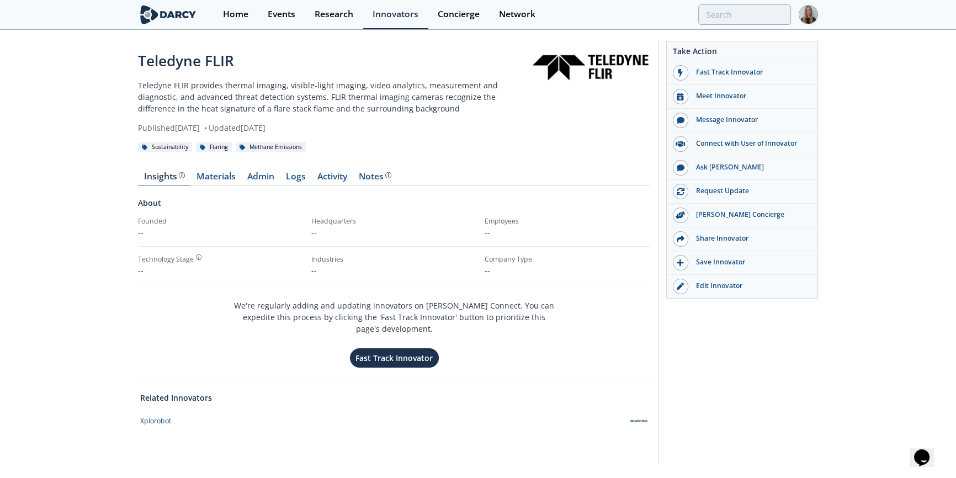
click at [761, 25] on div "Home Events Research Innovators Concierge Network" at bounding box center [516, 14] width 604 height 29
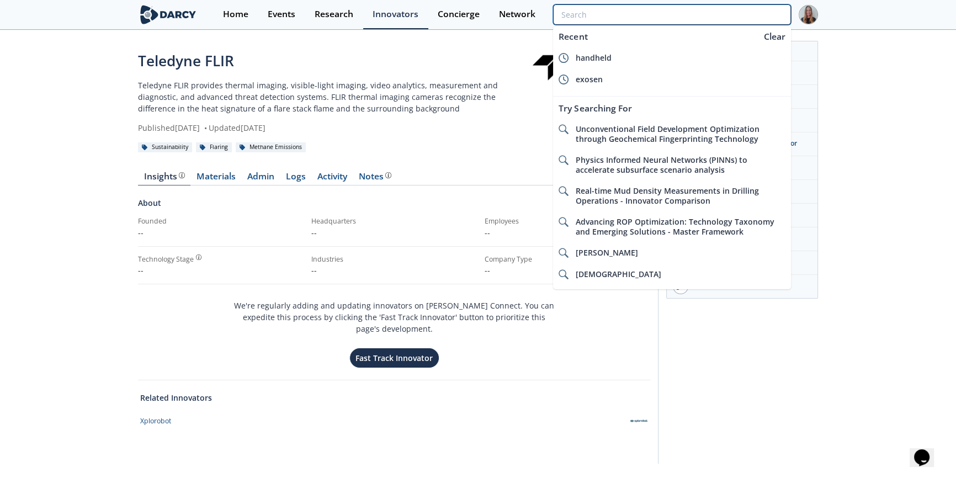
click at [765, 17] on input "search" at bounding box center [672, 14] width 238 height 20
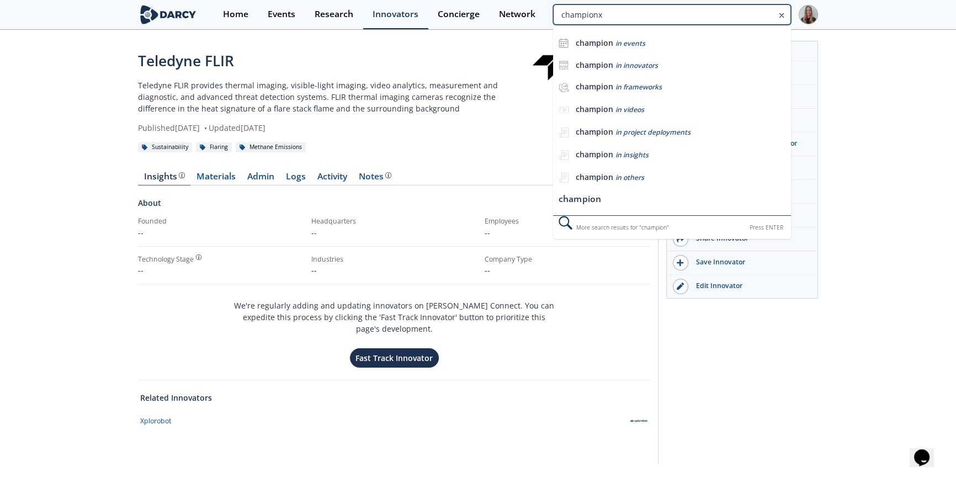
type input "championx"
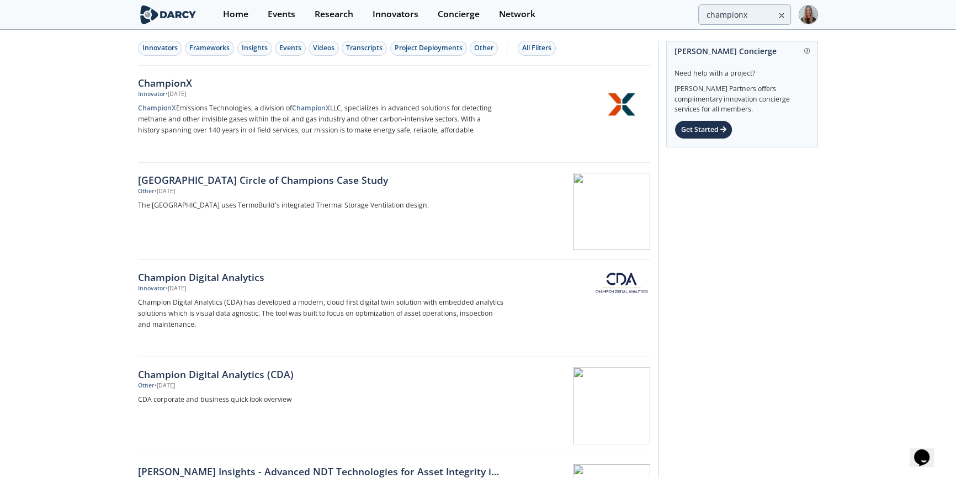
click at [173, 81] on div "ChampionX" at bounding box center [320, 83] width 365 height 14
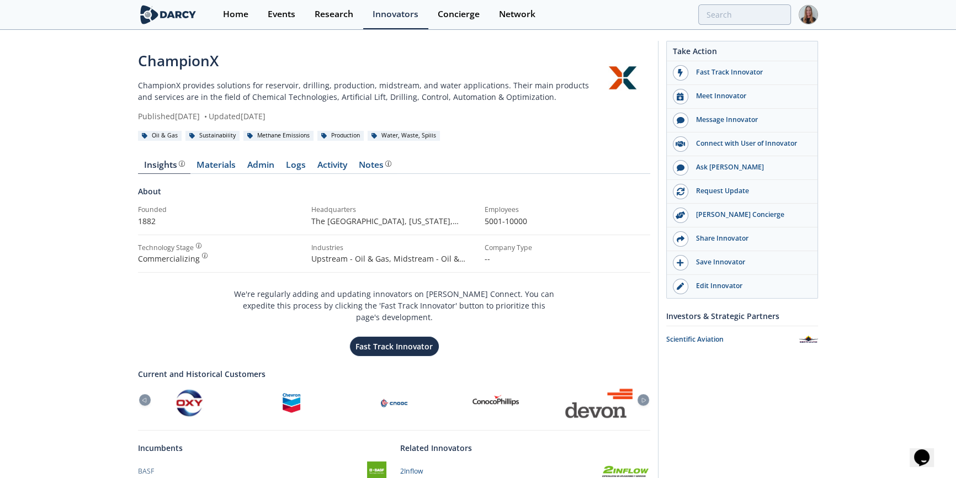
click at [739, 0] on div "Home Events Research Innovators Concierge Network" at bounding box center [516, 14] width 604 height 29
click at [739, 10] on input "search" at bounding box center [672, 14] width 238 height 20
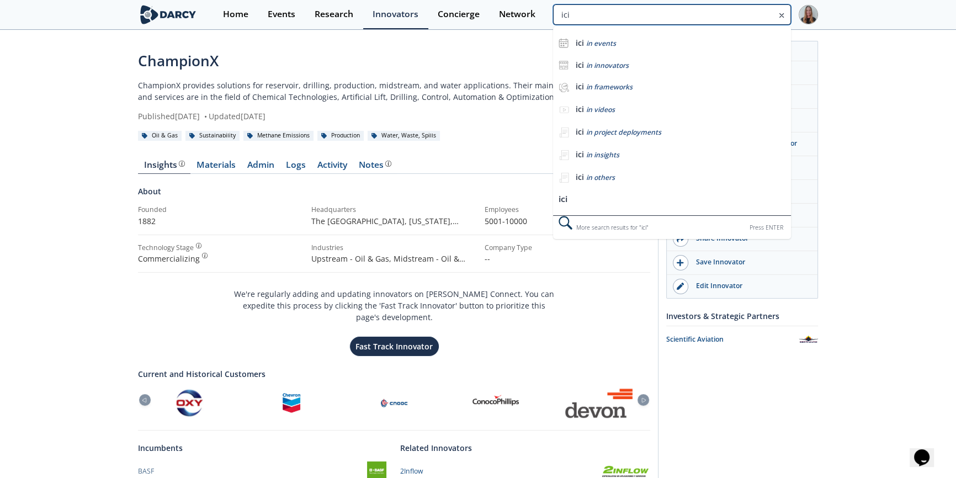
type input "ici"
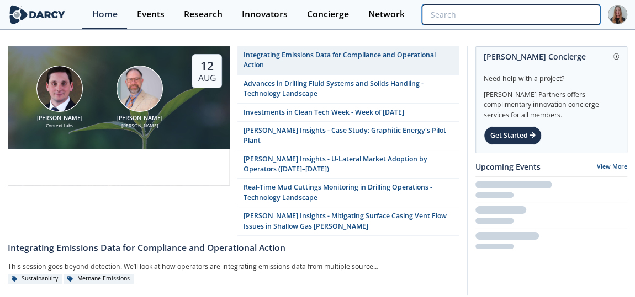
click at [531, 18] on input "search" at bounding box center [511, 14] width 178 height 20
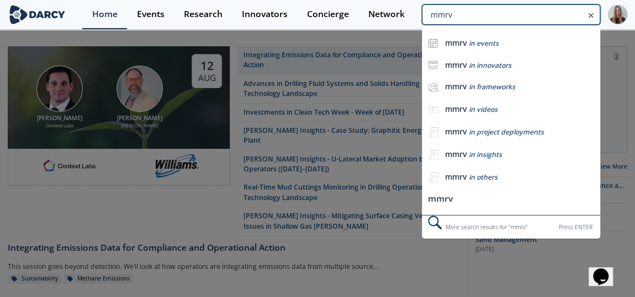
type input "mmrv"
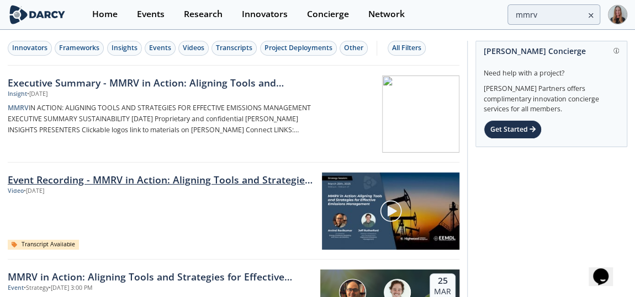
click at [126, 182] on link "Event Recording - MMRV in Action: Aligning Tools and Strategies for Effective E…" at bounding box center [161, 180] width 306 height 14
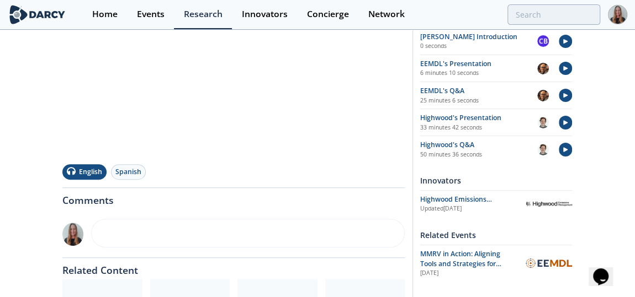
scroll to position [271, 0]
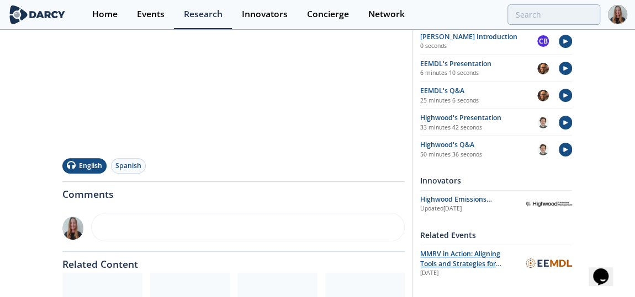
click at [432, 263] on span "MMRV in Action: Aligning Tools and Strategies for Effective Emissions Management" at bounding box center [460, 269] width 81 height 40
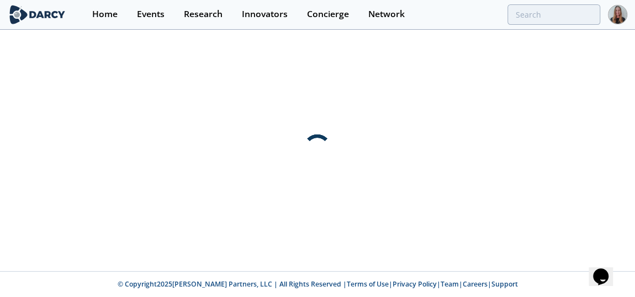
scroll to position [0, 0]
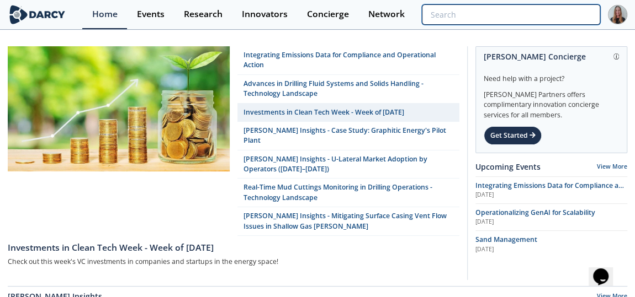
click at [555, 15] on input "search" at bounding box center [511, 14] width 178 height 20
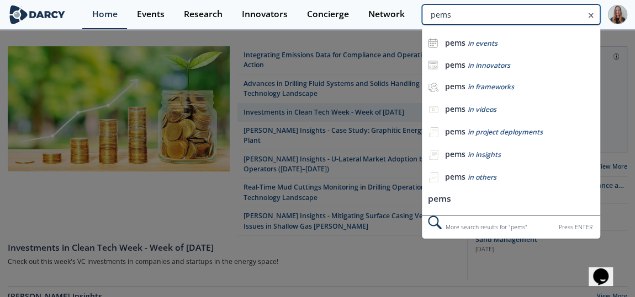
type input "pems"
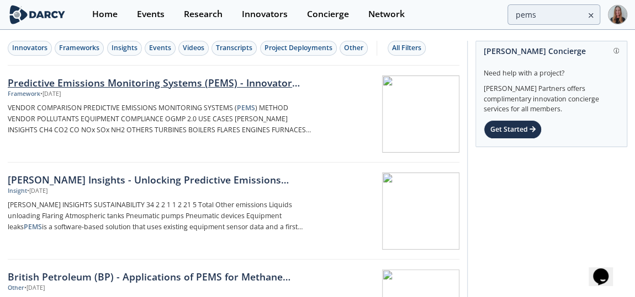
click at [44, 84] on div "Predictive Emissions Monitoring Systems (PEMS) - Innovator Comparison" at bounding box center [160, 83] width 305 height 14
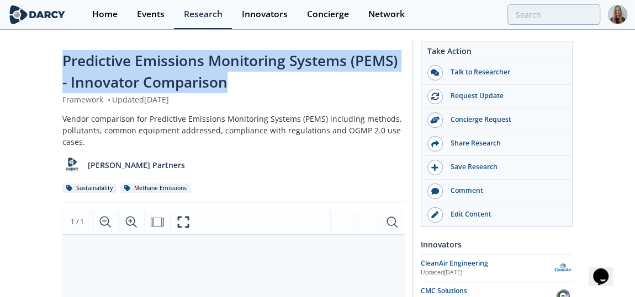
drag, startPoint x: 64, startPoint y: 62, endPoint x: 226, endPoint y: 84, distance: 163.3
click at [226, 84] on span "Predictive Emissions Monitoring Systems (PEMS) - Innovator Comparison" at bounding box center [229, 71] width 335 height 41
copy span "Predictive Emissions Monitoring Systems (PEMS) - Innovator Comparison"
click at [226, 84] on span "Predictive Emissions Monitoring Systems (PEMS) - Innovator Comparison" at bounding box center [229, 71] width 335 height 41
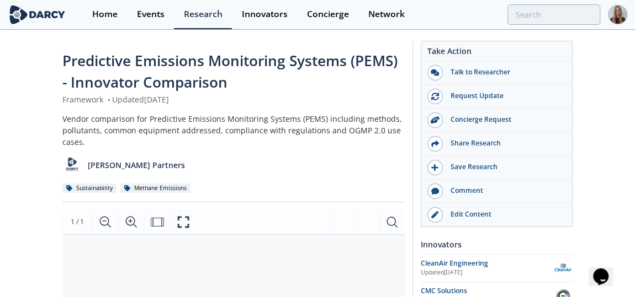
click at [354, 61] on span "Predictive Emissions Monitoring Systems (PEMS) - Innovator Comparison" at bounding box center [229, 71] width 335 height 41
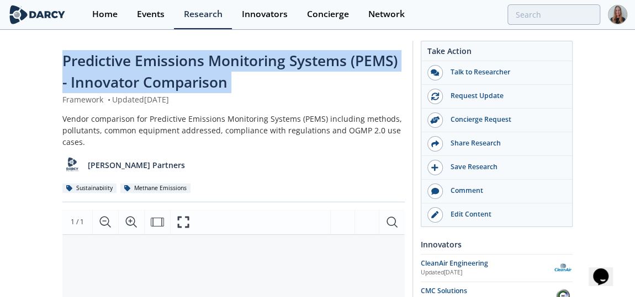
click at [354, 61] on span "Predictive Emissions Monitoring Systems (PEMS) - Innovator Comparison" at bounding box center [229, 71] width 335 height 41
copy div "Predictive Emissions Monitoring Systems (PEMS) - Innovator Comparison"
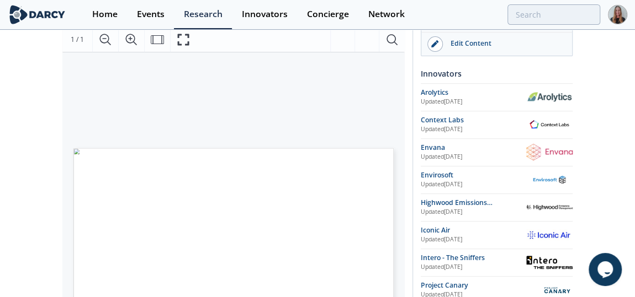
scroll to position [152, 0]
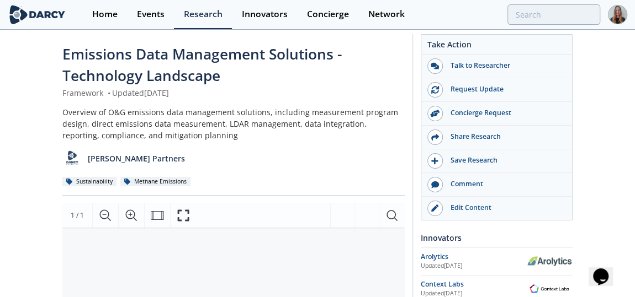
scroll to position [6, 0]
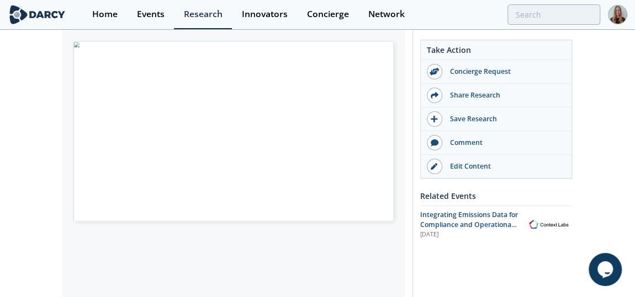
scroll to position [277, 0]
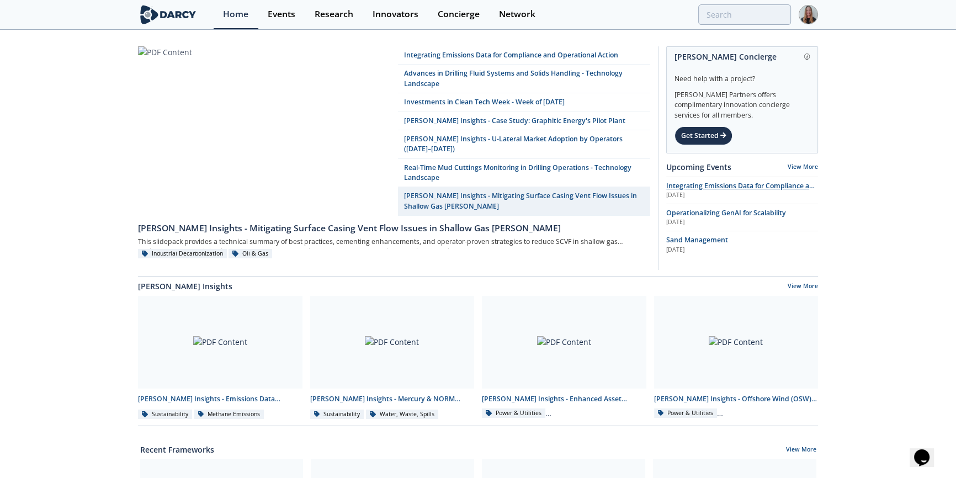
click at [726, 191] on div "[DATE]" at bounding box center [742, 195] width 152 height 9
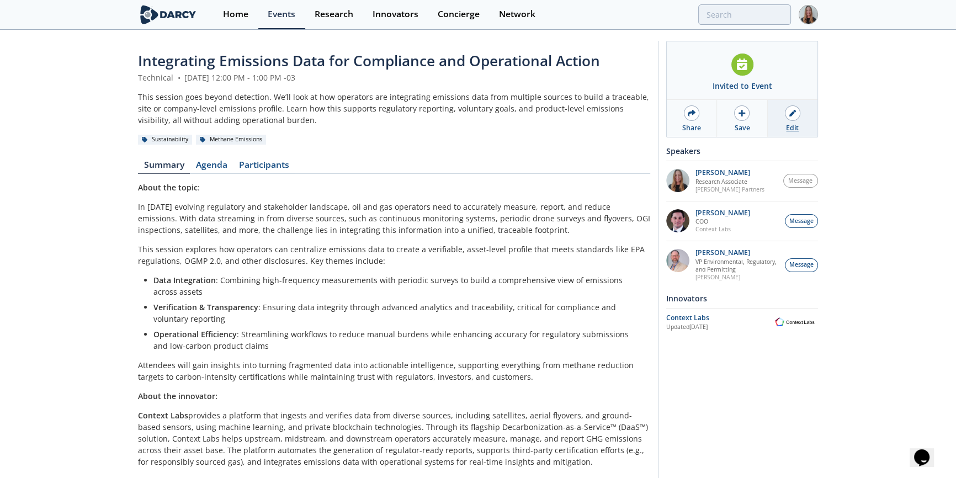
click at [798, 126] on link "Edit" at bounding box center [793, 118] width 50 height 37
click at [249, 164] on link "Content" at bounding box center [255, 167] width 45 height 13
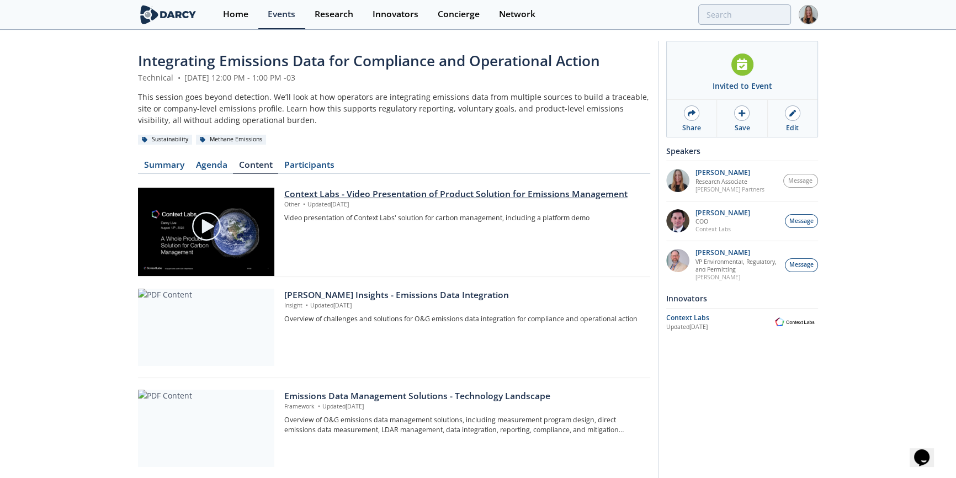
click at [552, 212] on div "Context Labs - Video Presentation of Product Solution for Emissions Management …" at bounding box center [463, 226] width 358 height 77
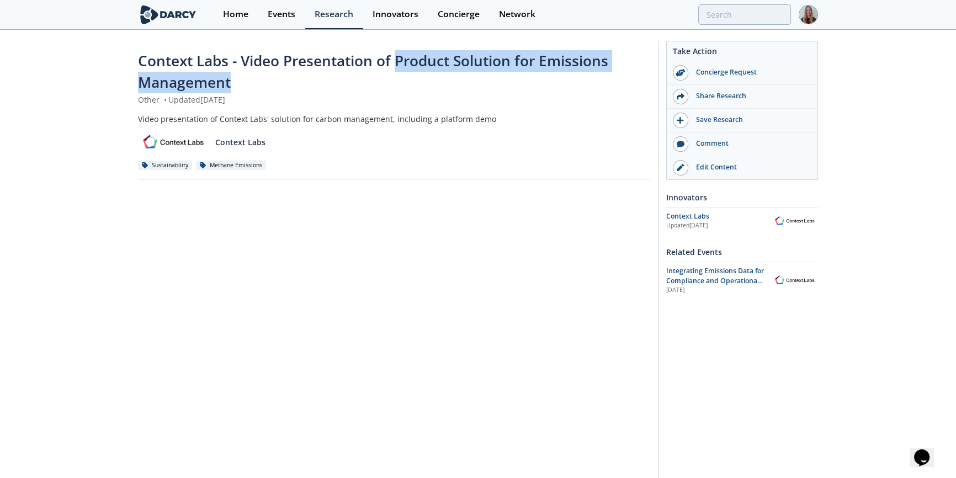
drag, startPoint x: 397, startPoint y: 58, endPoint x: 402, endPoint y: 75, distance: 18.0
click at [401, 75] on div "Context Labs - Video Presentation of Product Solution for Emissions Management" at bounding box center [394, 72] width 512 height 44
copy span "Product Solution for Emissions Management"
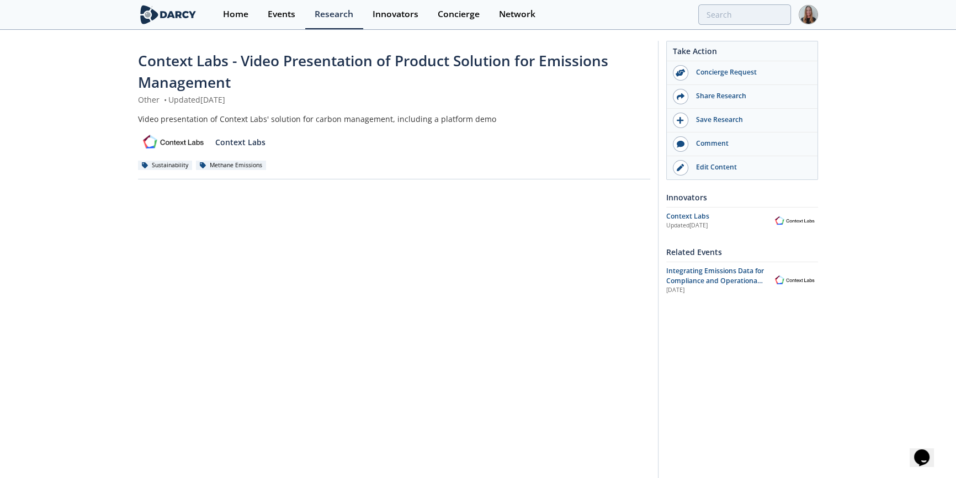
click at [201, 118] on div "Video presentation of Context Labs' solution for carbon management, including a…" at bounding box center [394, 119] width 512 height 12
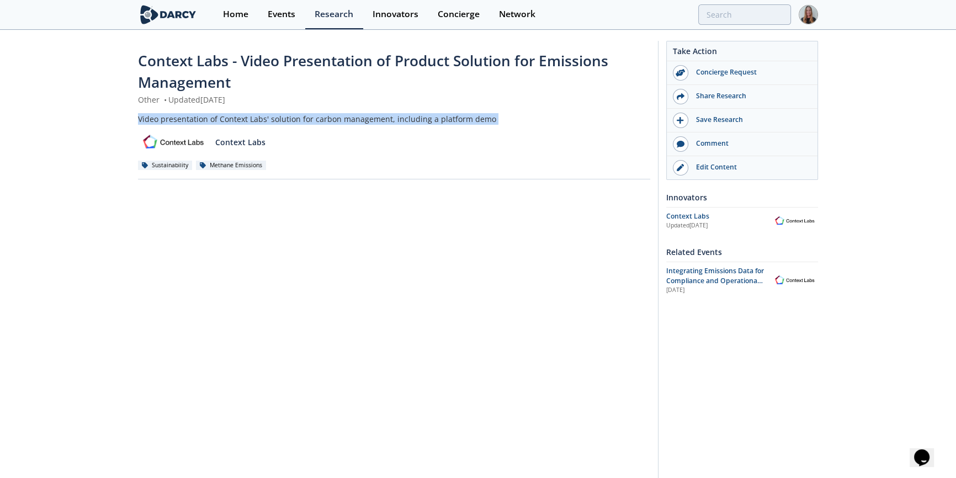
click at [201, 118] on div "Video presentation of Context Labs' solution for carbon management, including a…" at bounding box center [394, 119] width 512 height 12
click at [230, 118] on div "Video presentation of Context Labs' solution for carbon management, including a…" at bounding box center [394, 119] width 512 height 12
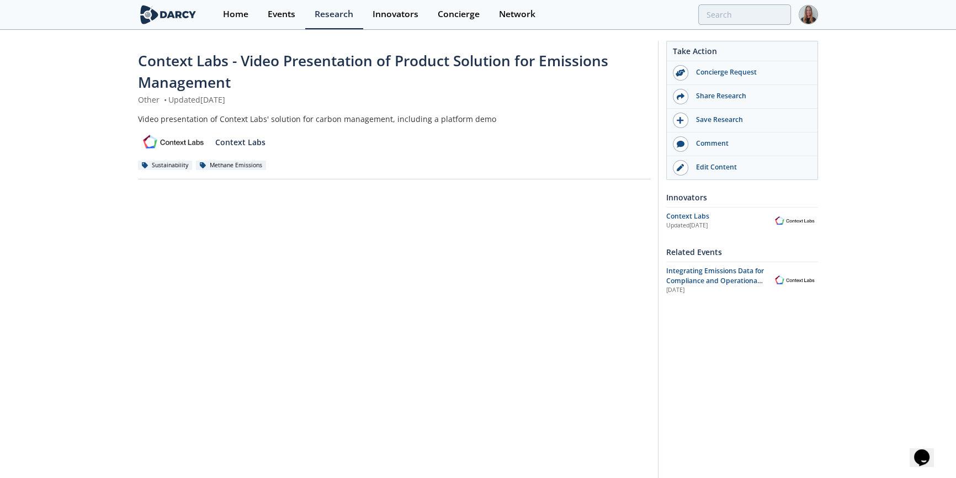
click at [230, 118] on div "Video presentation of Context Labs' solution for carbon management, including a…" at bounding box center [394, 119] width 512 height 12
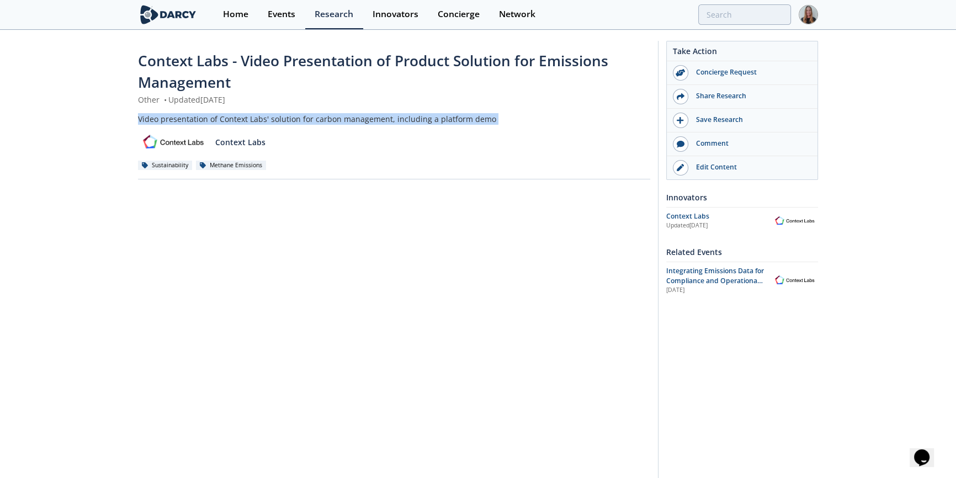
click at [230, 118] on div "Video presentation of Context Labs' solution for carbon management, including a…" at bounding box center [394, 119] width 512 height 12
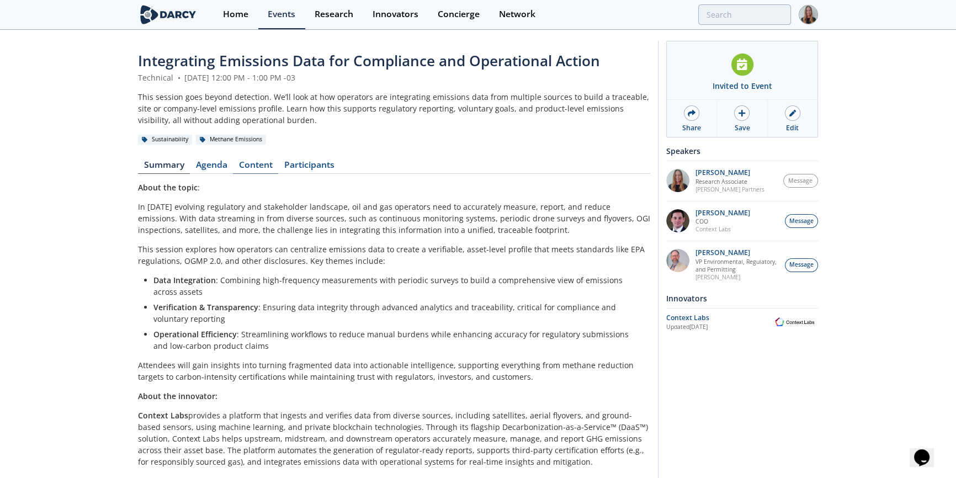
click at [254, 164] on link "Content" at bounding box center [255, 167] width 45 height 13
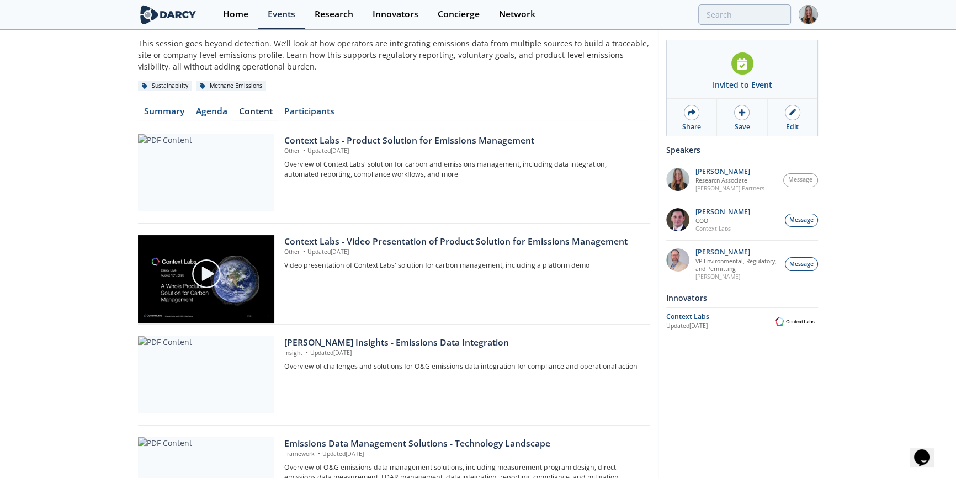
scroll to position [11, 0]
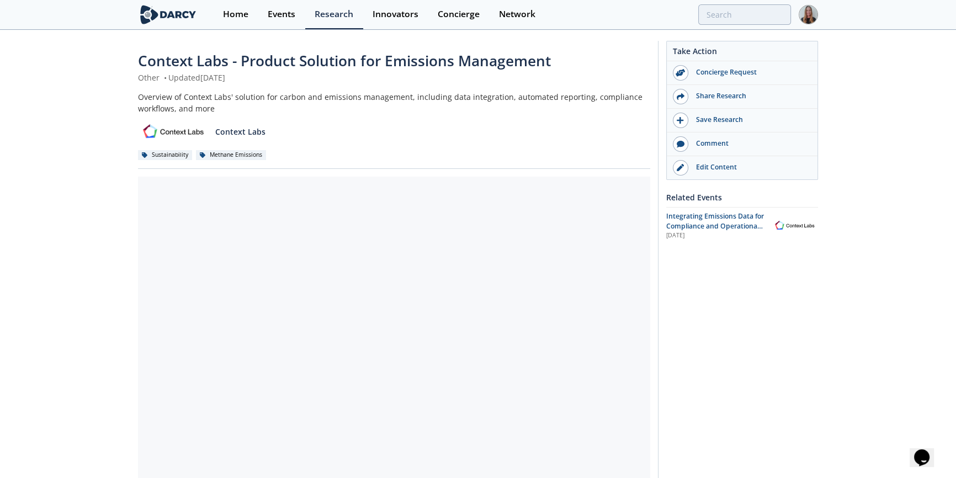
drag, startPoint x: 688, startPoint y: 224, endPoint x: 553, endPoint y: 159, distance: 148.8
click at [688, 225] on span "Integrating Emissions Data for Compliance and Operational Action" at bounding box center [715, 226] width 98 height 30
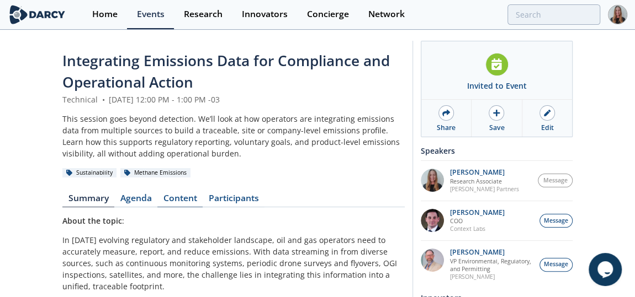
click at [172, 203] on link "Content" at bounding box center [179, 200] width 45 height 13
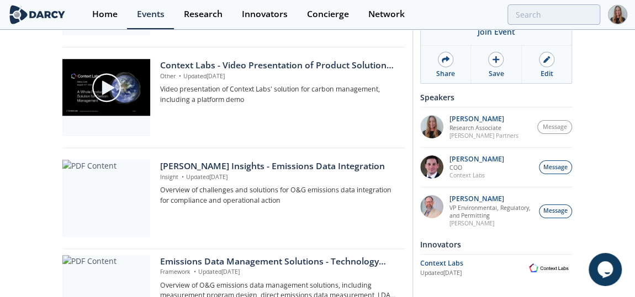
scroll to position [398, 0]
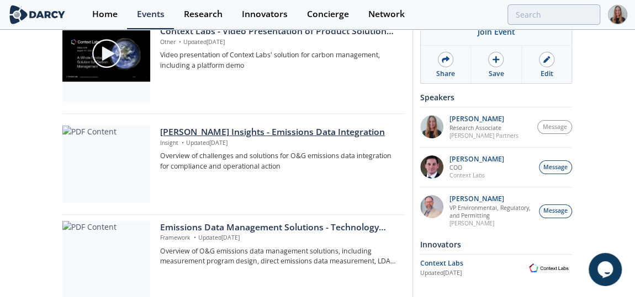
click at [241, 167] on p "Overview of challenges and solutions for O&G emissions data integration for com…" at bounding box center [278, 161] width 237 height 20
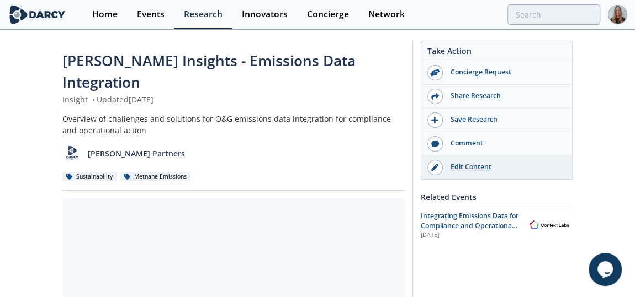
click at [454, 170] on div "Edit Content" at bounding box center [505, 167] width 124 height 10
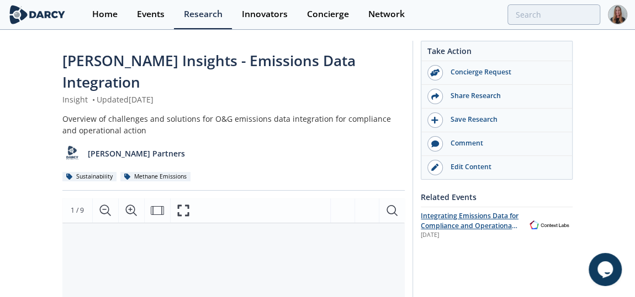
click at [433, 211] on span "Integrating Emissions Data for Compliance and Operational Action" at bounding box center [469, 226] width 98 height 30
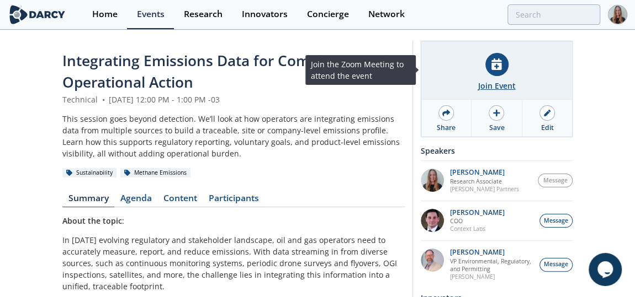
click at [492, 77] on div "Join Event" at bounding box center [496, 70] width 151 height 58
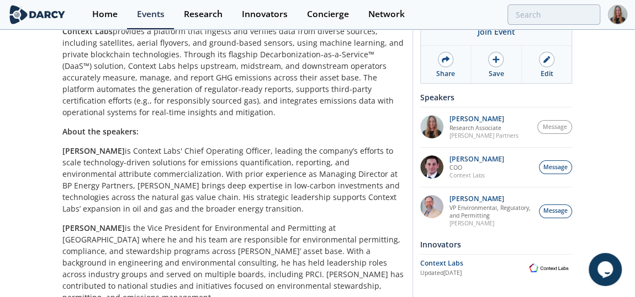
scroll to position [457, 0]
